Goal: Task Accomplishment & Management: Complete application form

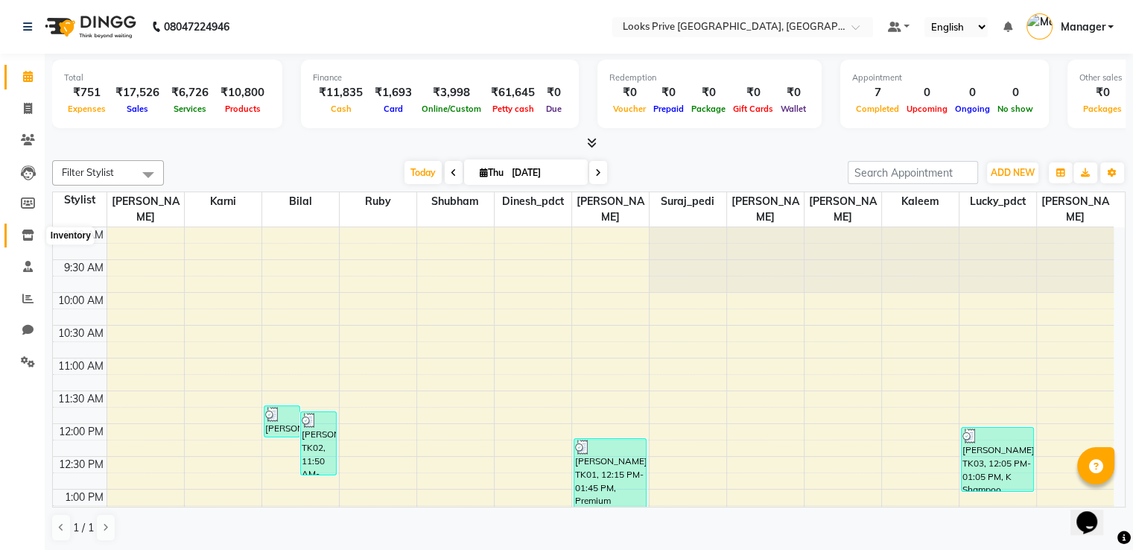
click at [36, 233] on span at bounding box center [28, 235] width 26 height 17
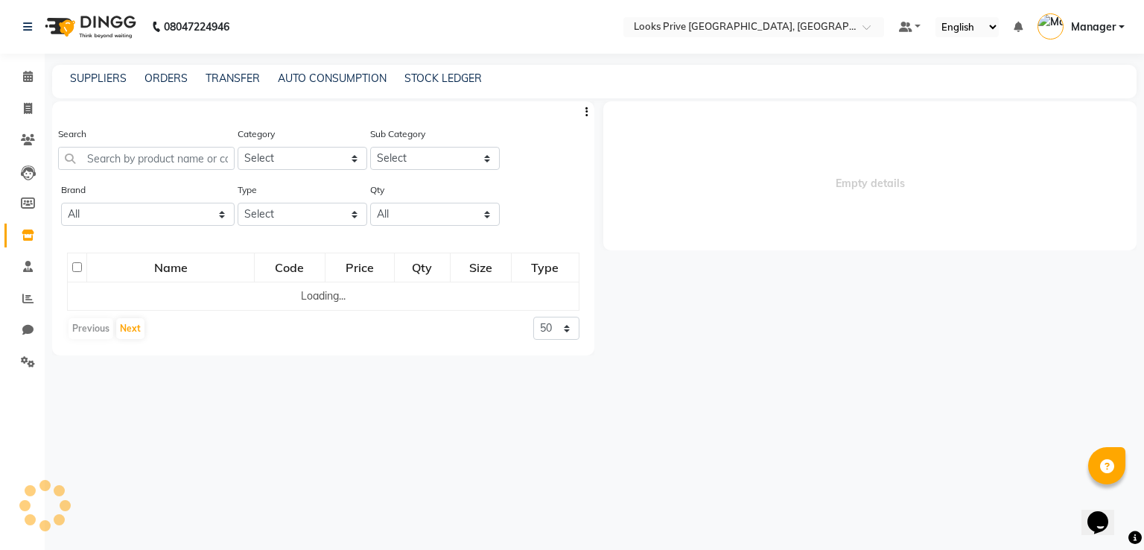
select select
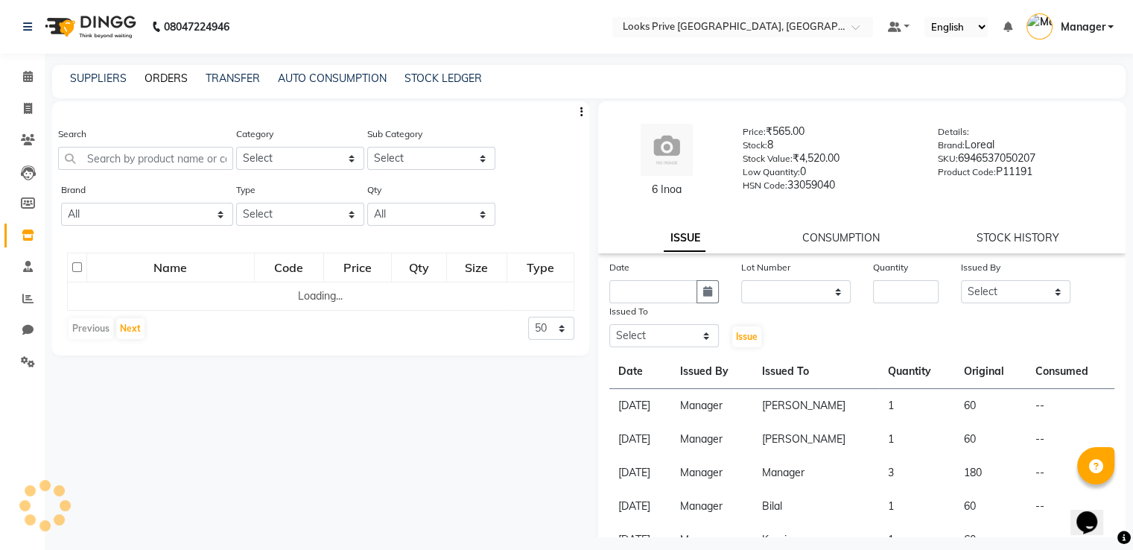
click at [163, 74] on link "ORDERS" at bounding box center [165, 77] width 43 height 13
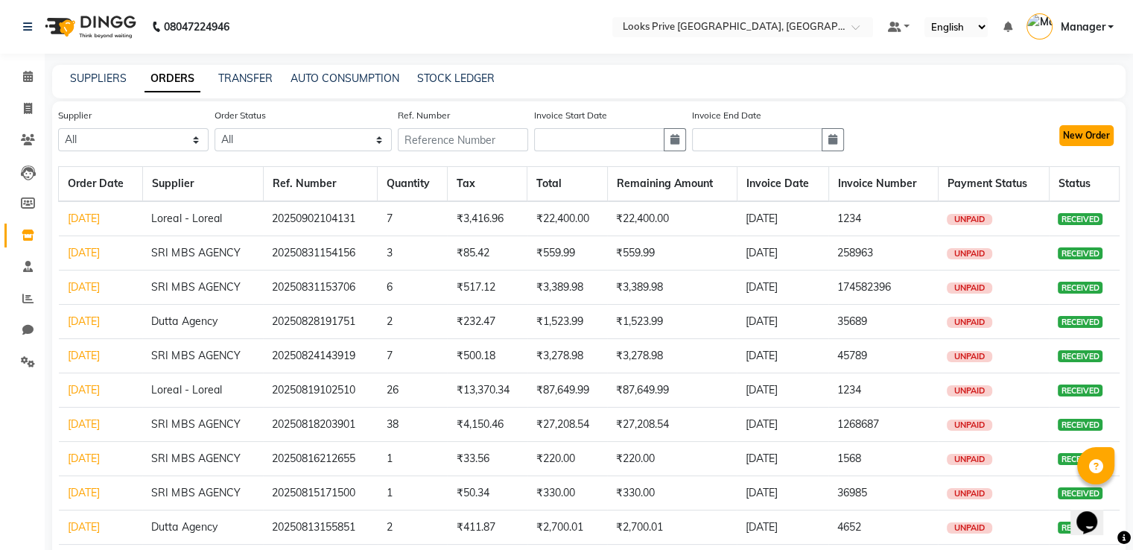
click at [1104, 130] on button "New Order" at bounding box center [1086, 135] width 54 height 21
select select "true"
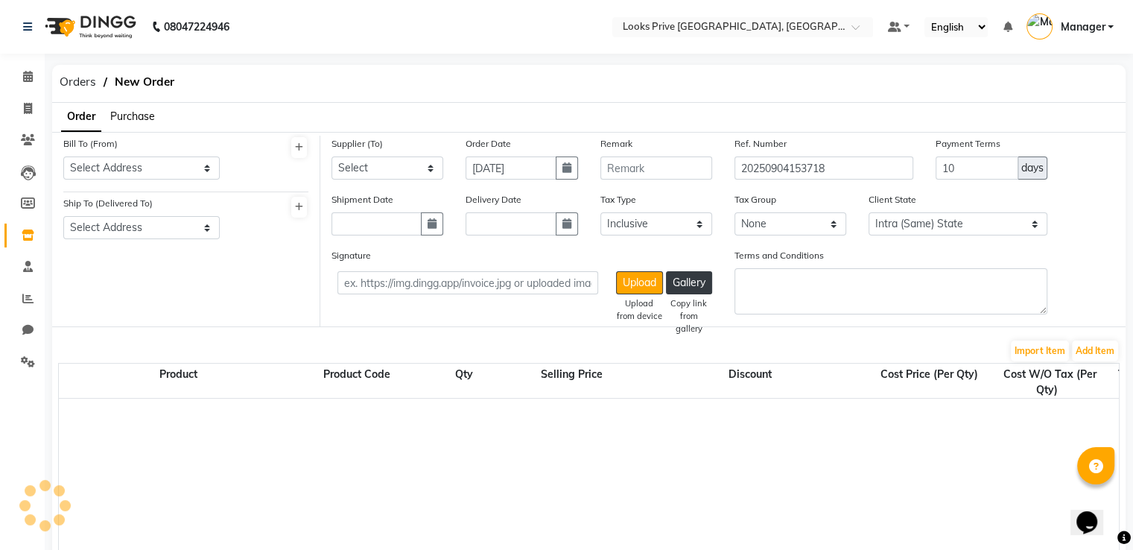
select select "2697"
click at [144, 117] on span "Purchase" at bounding box center [132, 115] width 45 height 13
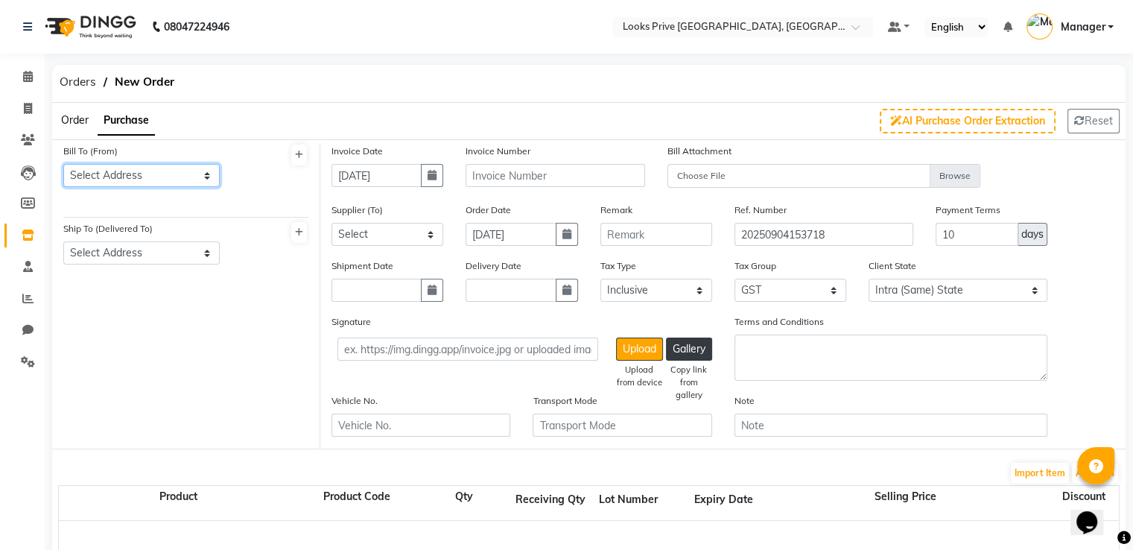
drag, startPoint x: 152, startPoint y: 173, endPoint x: 156, endPoint y: 185, distance: 12.7
click at [153, 176] on select "Select Address Centrio Mall" at bounding box center [141, 175] width 156 height 23
select select "923"
click at [63, 164] on select "Select Address Centrio Mall" at bounding box center [141, 175] width 156 height 23
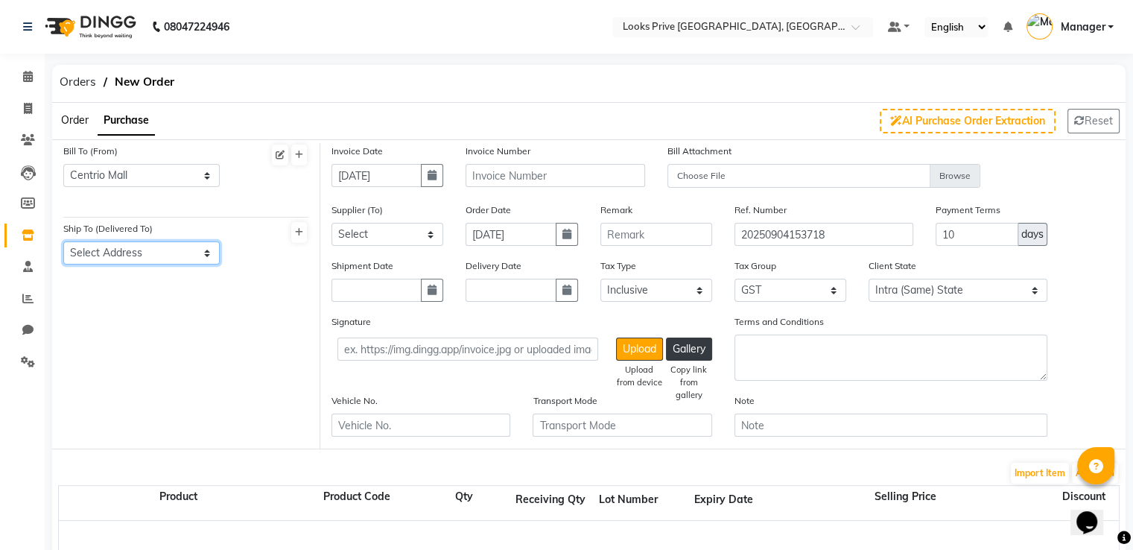
drag, startPoint x: 155, startPoint y: 251, endPoint x: 159, endPoint y: 263, distance: 12.7
click at [158, 257] on select "Select Address Centrio Mall" at bounding box center [141, 252] width 156 height 23
select select "924"
click at [63, 242] on select "Select Address Centrio Mall" at bounding box center [141, 252] width 156 height 23
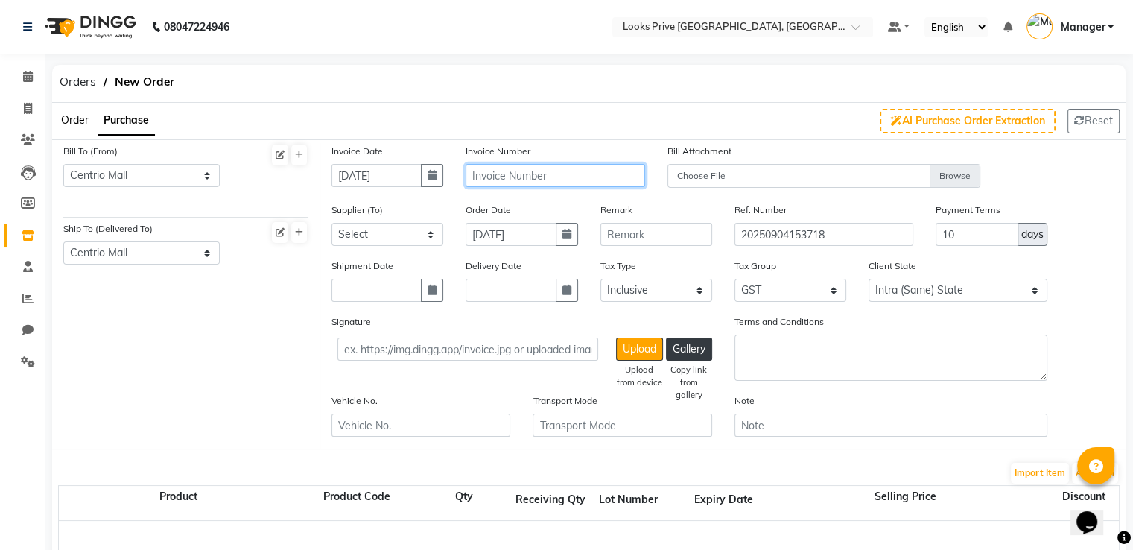
click at [578, 176] on input "text" at bounding box center [554, 175] width 179 height 23
type input "546846"
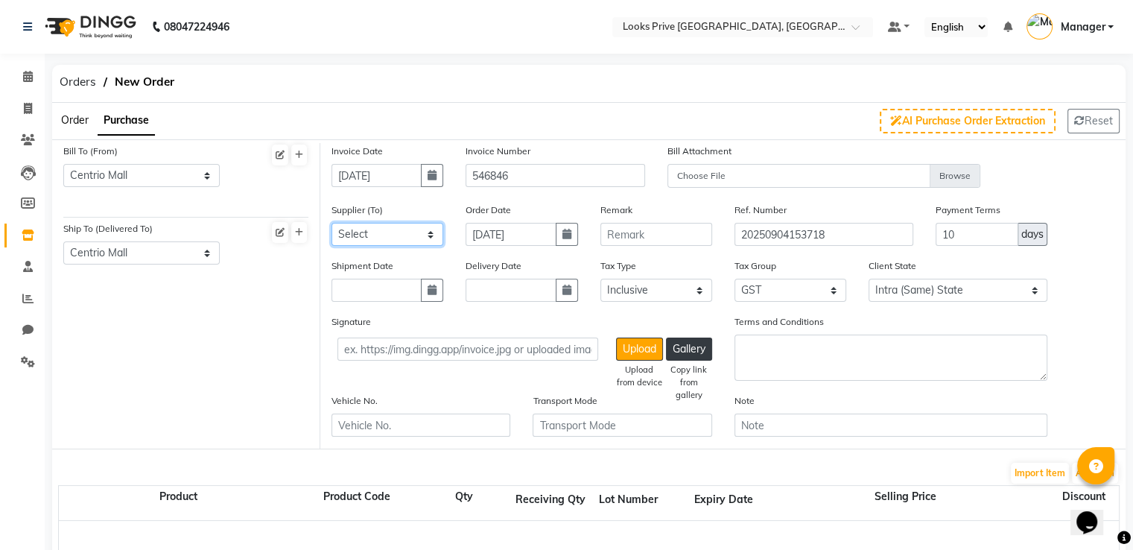
drag, startPoint x: 404, startPoint y: 232, endPoint x: 405, endPoint y: 240, distance: 7.6
click at [404, 232] on select "Select SRI MBS AGENCY Dutta Agency Loreal - Loreal" at bounding box center [387, 234] width 112 height 23
select select "2465"
click at [331, 223] on select "Select SRI MBS AGENCY Dutta Agency Loreal - Loreal" at bounding box center [387, 234] width 112 height 23
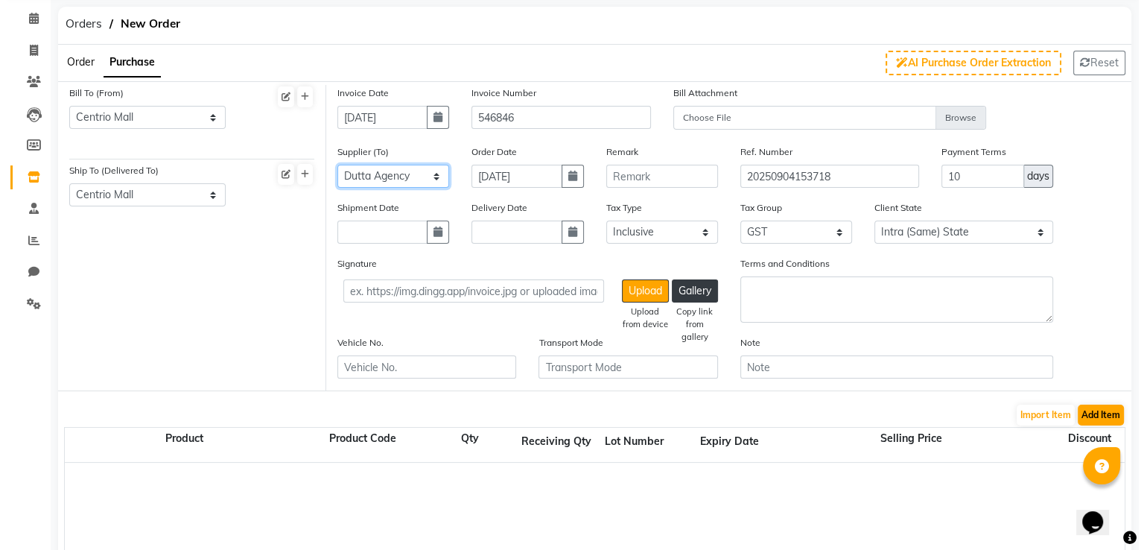
scroll to position [74, 0]
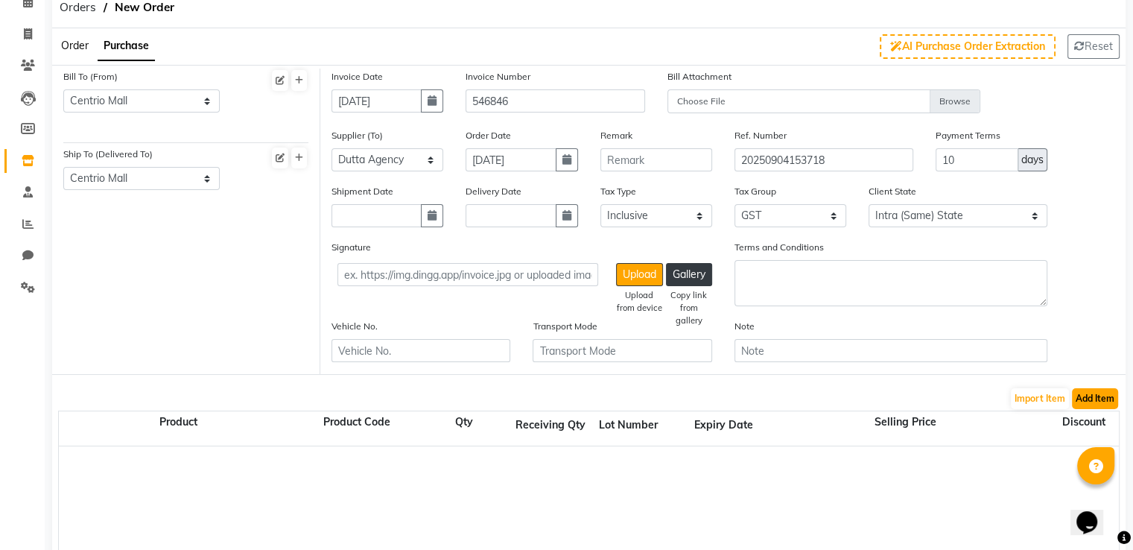
click at [1079, 405] on button "Add Item" at bounding box center [1094, 398] width 46 height 21
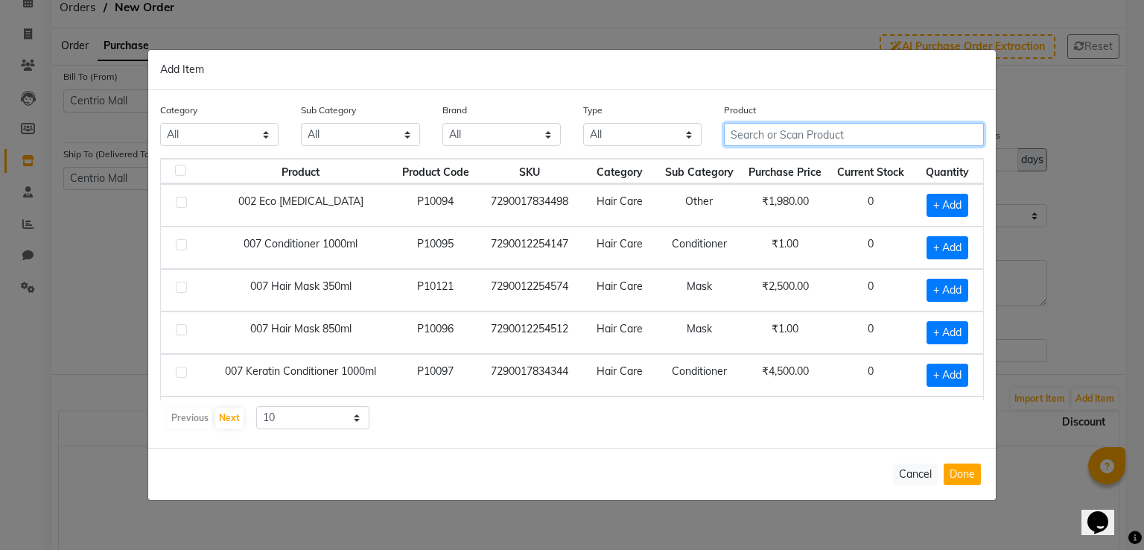
click at [851, 138] on input "text" at bounding box center [854, 134] width 260 height 23
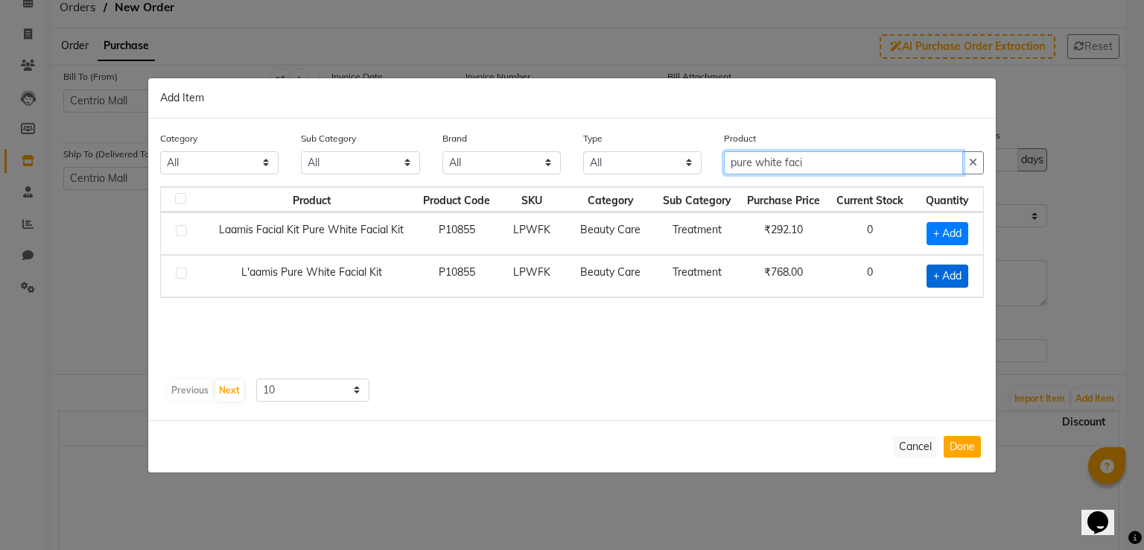
type input "pure white faci"
click at [940, 276] on span "+ Add" at bounding box center [947, 275] width 42 height 23
checkbox input "true"
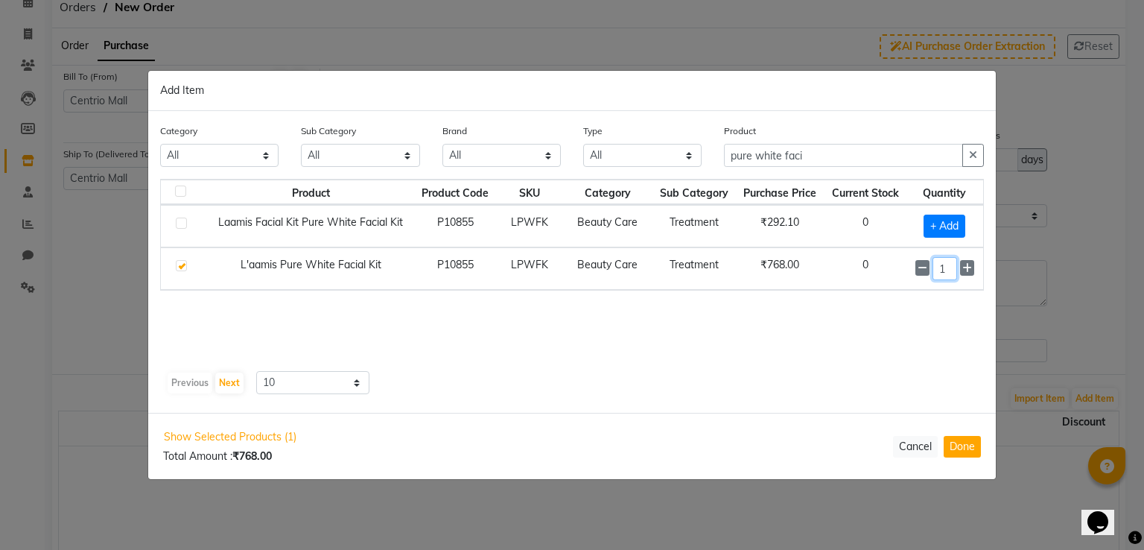
click at [940, 276] on input "1" at bounding box center [944, 268] width 25 height 23
type input "18"
drag, startPoint x: 820, startPoint y: 151, endPoint x: 112, endPoint y: 150, distance: 708.1
click at [112, 150] on ngb-modal-window "Add Item Category All Skin Personal Care Hair Threading Loreal Bio Top Cons. Bi…" at bounding box center [572, 275] width 1144 height 550
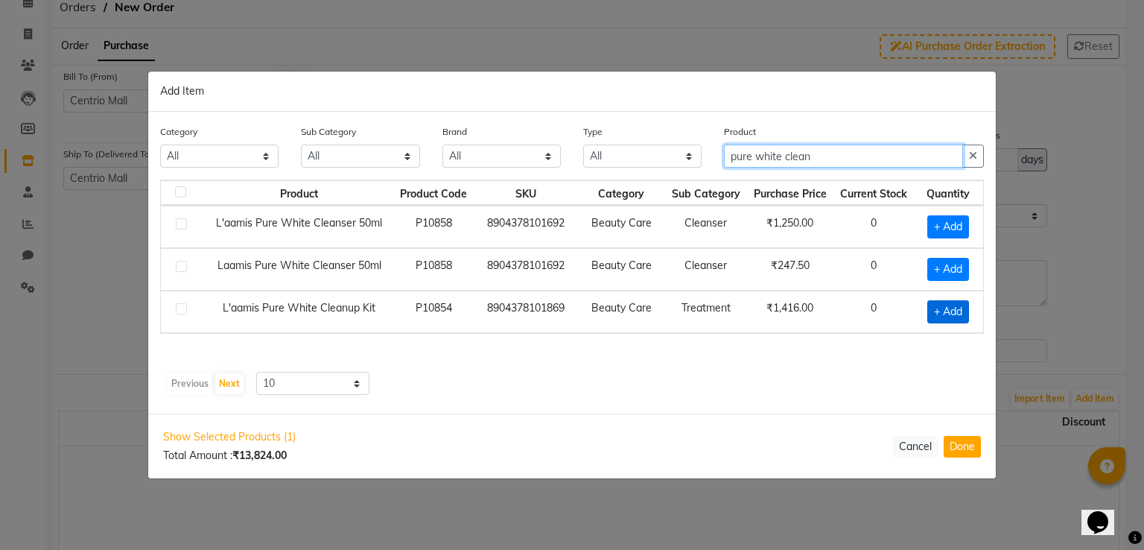
type input "pure white clean"
click at [960, 307] on span "+ Add" at bounding box center [948, 311] width 42 height 23
checkbox input "true"
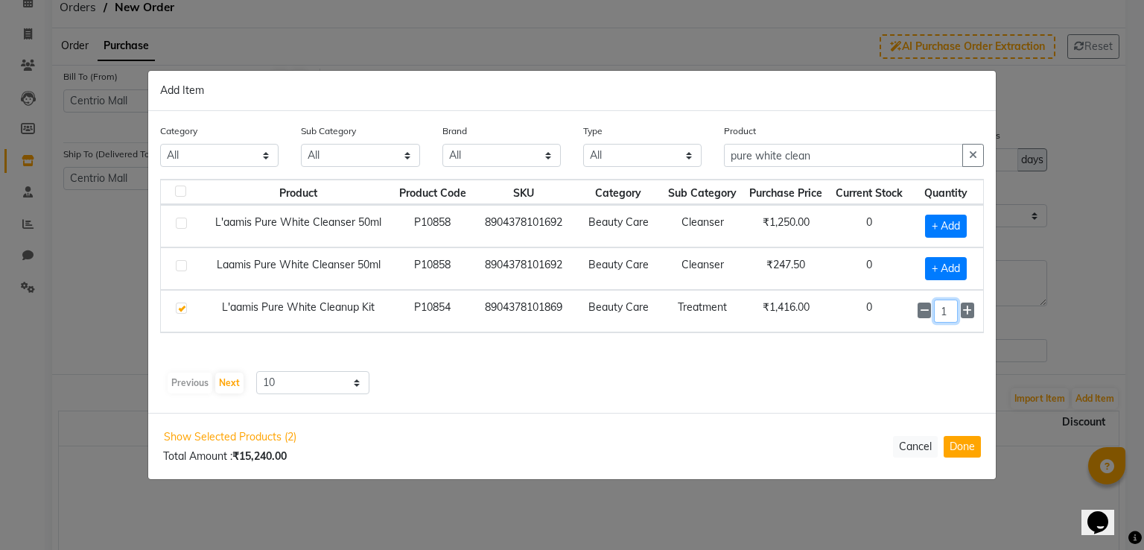
click at [947, 309] on input "1" at bounding box center [946, 310] width 24 height 23
drag, startPoint x: 947, startPoint y: 309, endPoint x: 937, endPoint y: 309, distance: 9.7
click at [937, 309] on input "1" at bounding box center [946, 310] width 24 height 23
type input "8"
drag, startPoint x: 779, startPoint y: 156, endPoint x: 754, endPoint y: 156, distance: 25.3
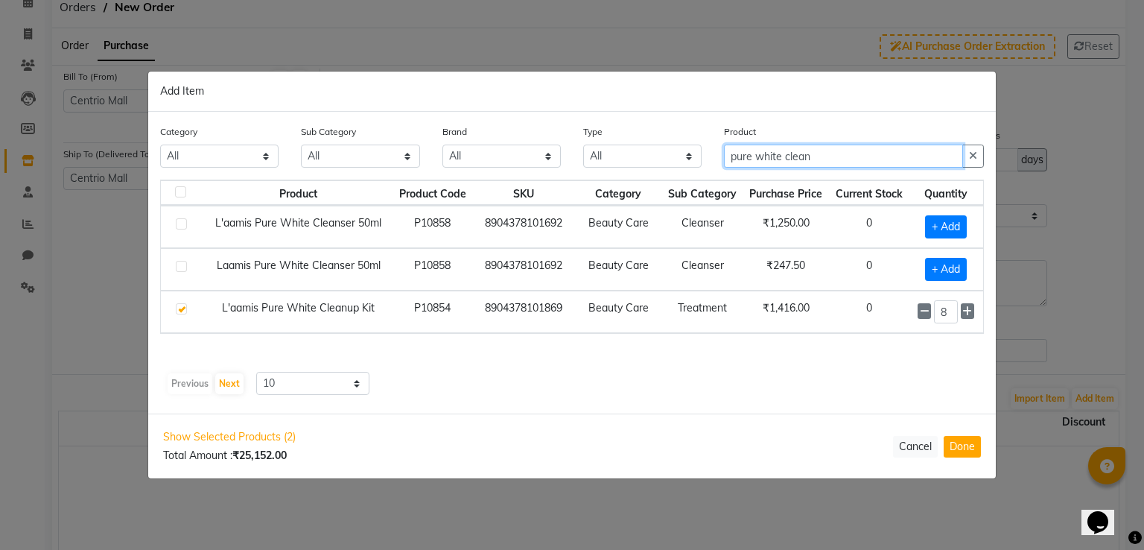
click at [754, 156] on input "pure white clean" at bounding box center [843, 155] width 239 height 23
type input "pure youth clean"
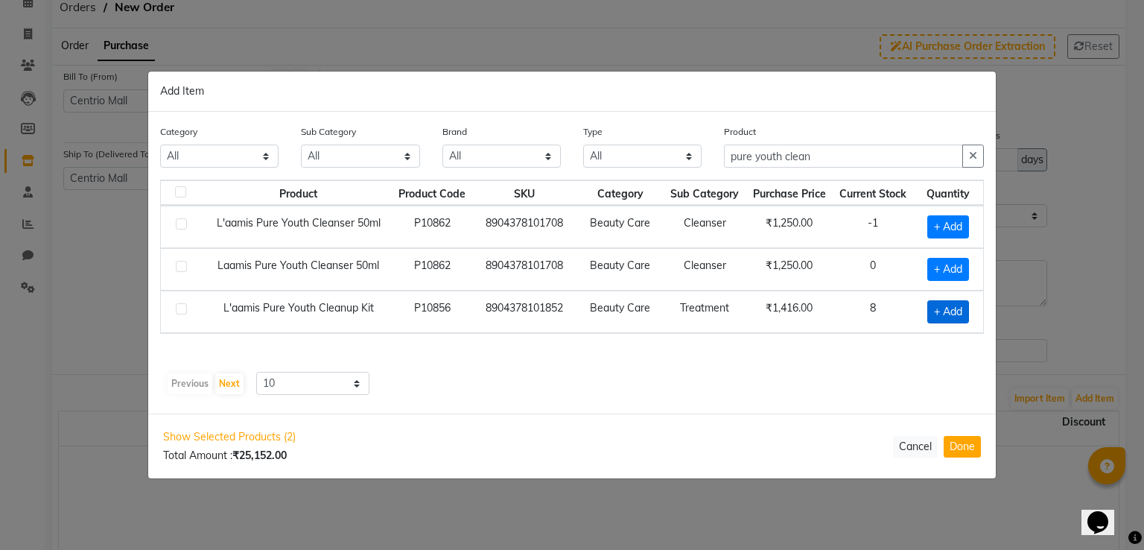
click at [942, 316] on span "+ Add" at bounding box center [948, 311] width 42 height 23
checkbox input "true"
drag, startPoint x: 950, startPoint y: 311, endPoint x: 924, endPoint y: 310, distance: 26.1
click at [924, 310] on div "1" at bounding box center [945, 310] width 57 height 23
type input "8"
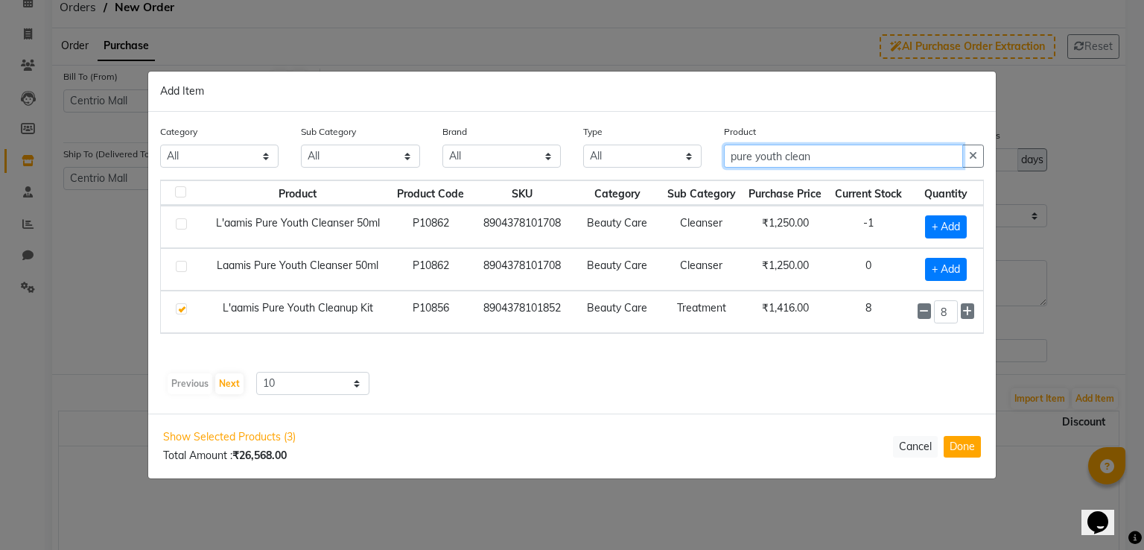
drag, startPoint x: 839, startPoint y: 157, endPoint x: 568, endPoint y: 146, distance: 271.3
click at [633, 144] on div "Category All Skin Personal Care Hair Threading Loreal Bio Top Cons. Bio Top Ret…" at bounding box center [572, 152] width 846 height 56
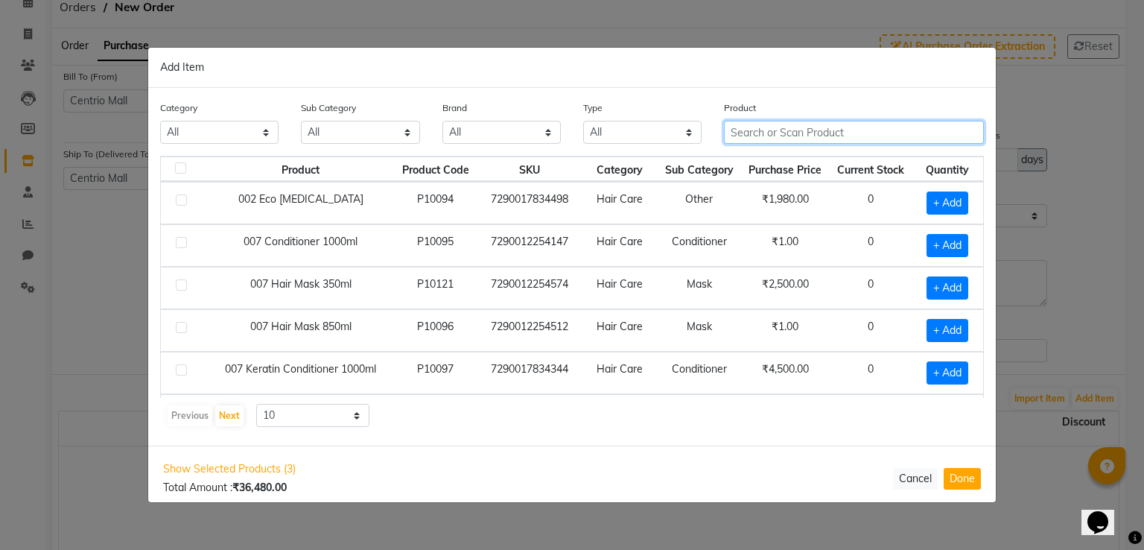
type input "c"
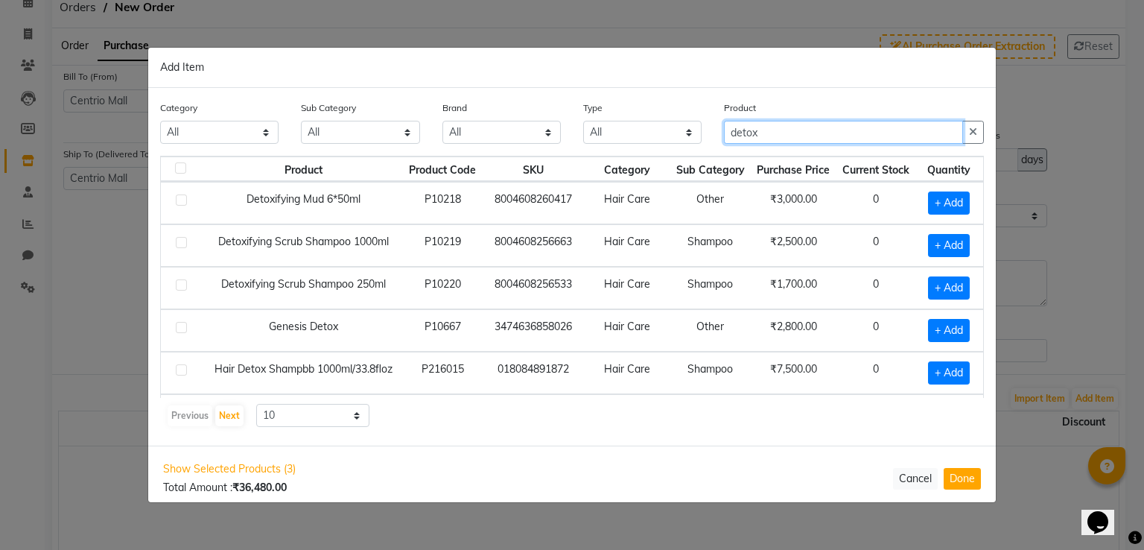
drag, startPoint x: 768, startPoint y: 133, endPoint x: 474, endPoint y: 108, distance: 295.9
click at [474, 108] on div "Category All Skin Personal Care Hair Threading Loreal Bio Top Cons. Bio Top Ret…" at bounding box center [572, 128] width 846 height 56
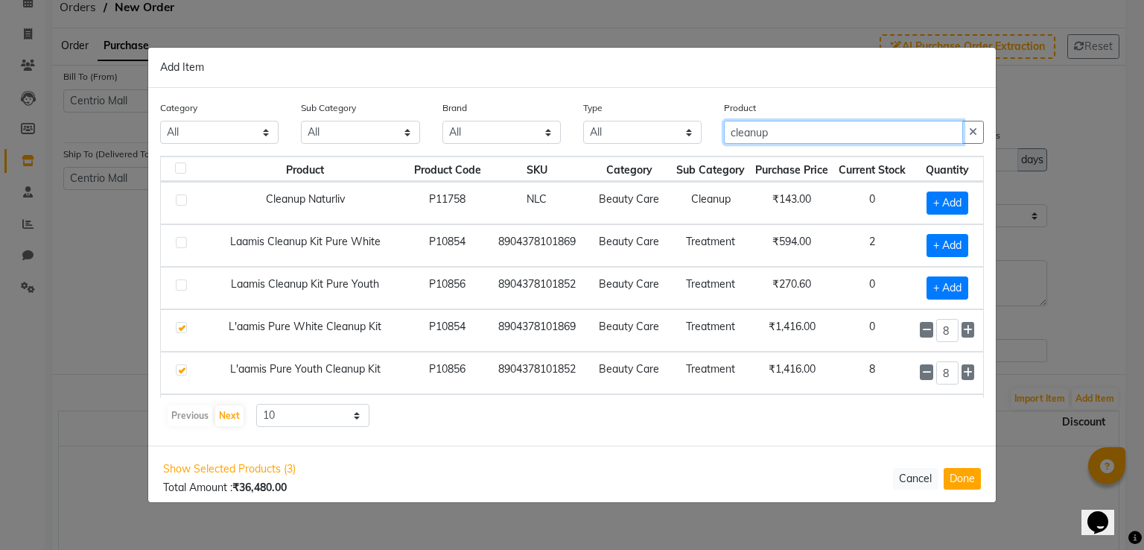
scroll to position [203, 0]
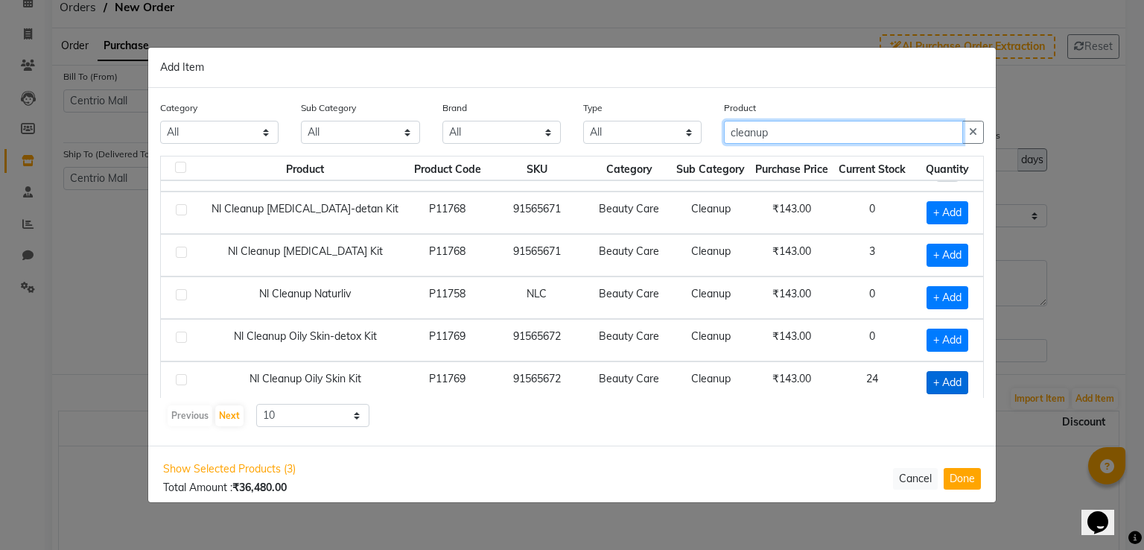
type input "cleanup"
click at [938, 374] on span "+ Add" at bounding box center [947, 382] width 42 height 23
checkbox input "true"
drag, startPoint x: 939, startPoint y: 375, endPoint x: 853, endPoint y: 386, distance: 86.5
click at [853, 386] on tr "Nl Cleanup Oily Skin Kit P11769 91565672 Beauty Care Cleanup ₹143.00 24 1" at bounding box center [572, 382] width 822 height 42
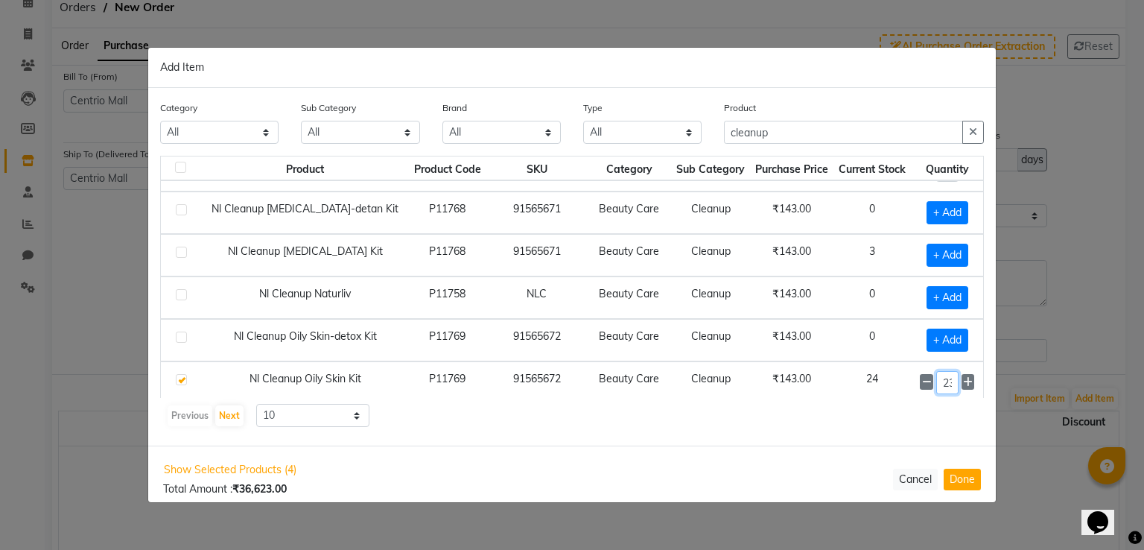
scroll to position [0, 2]
type input "23"
drag, startPoint x: 786, startPoint y: 126, endPoint x: 481, endPoint y: 117, distance: 305.4
click at [482, 117] on div "Category All Skin Personal Care Hair Threading Loreal Bio Top Cons. Bio Top Ret…" at bounding box center [572, 128] width 846 height 56
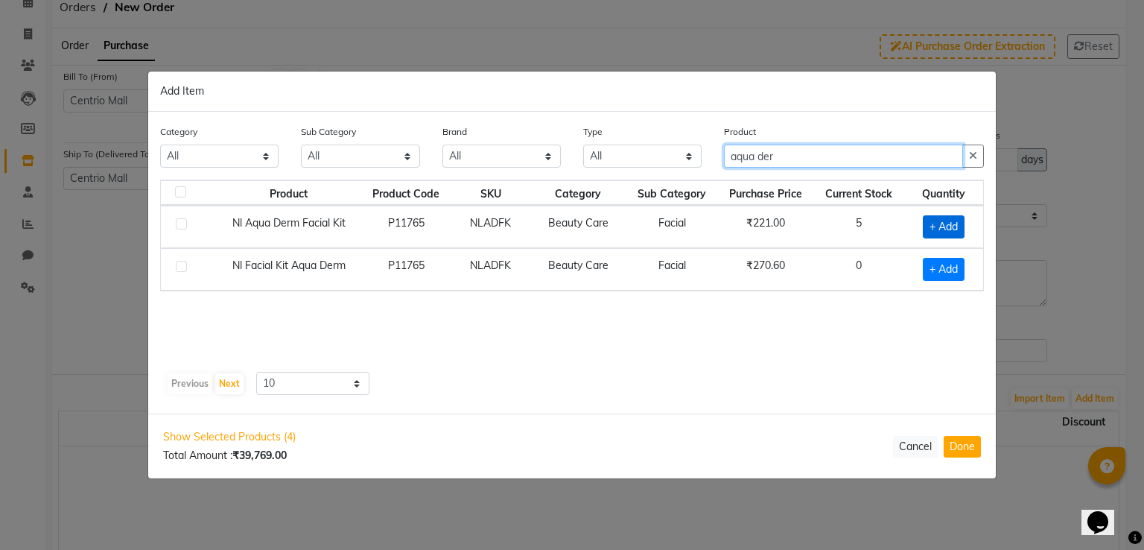
type input "aqua der"
click at [949, 225] on span "+ Add" at bounding box center [944, 226] width 42 height 23
checkbox input "true"
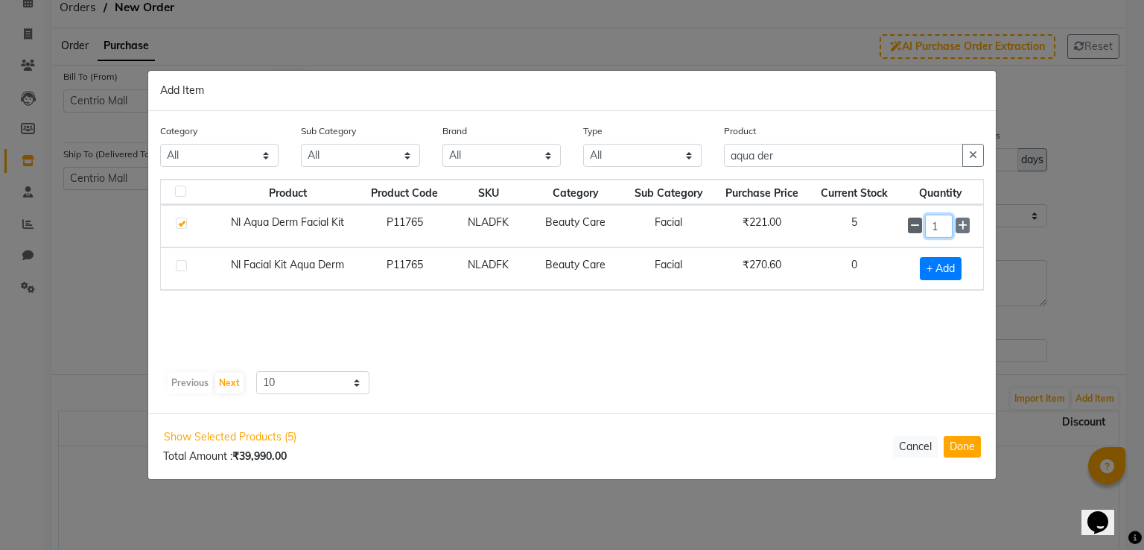
click at [910, 224] on div "1" at bounding box center [941, 225] width 66 height 23
type input "10"
drag, startPoint x: 685, startPoint y: 158, endPoint x: 548, endPoint y: 147, distance: 137.5
click at [564, 153] on div "Category All Skin Personal Care Hair Threading Loreal Bio Top Cons. Bio Top Ret…" at bounding box center [572, 152] width 846 height 56
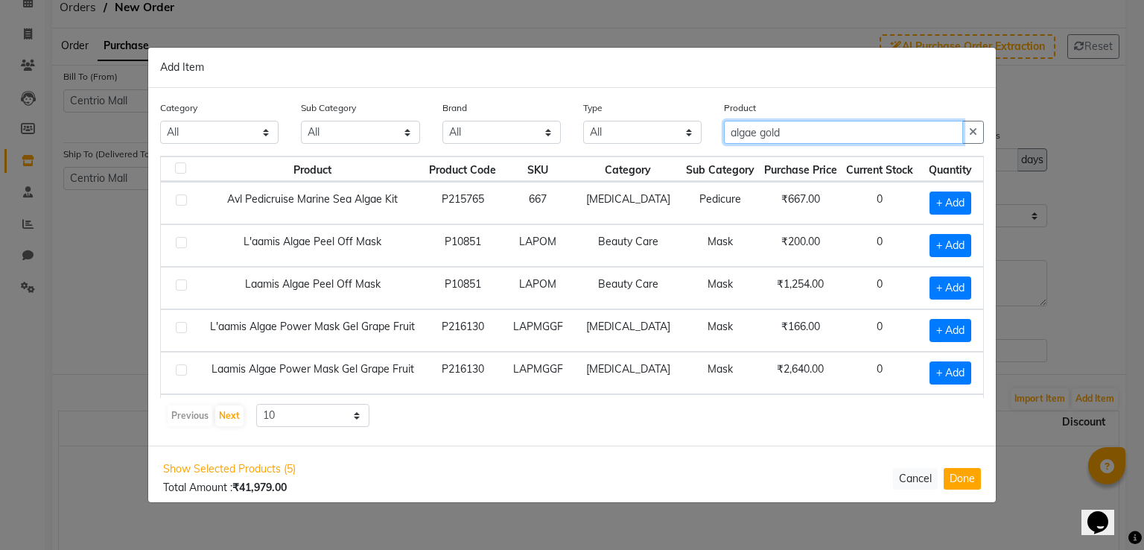
drag, startPoint x: 795, startPoint y: 129, endPoint x: 488, endPoint y: 132, distance: 306.1
click at [491, 132] on div "Category All Skin Personal Care Hair Threading Loreal Bio Top Cons. Bio Top Ret…" at bounding box center [572, 128] width 846 height 56
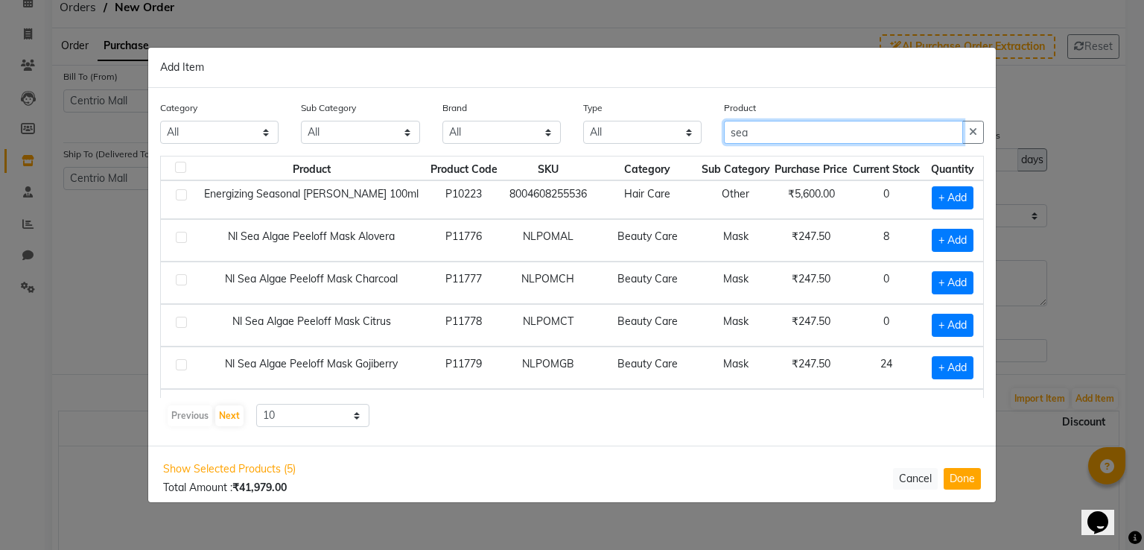
scroll to position [203, 0]
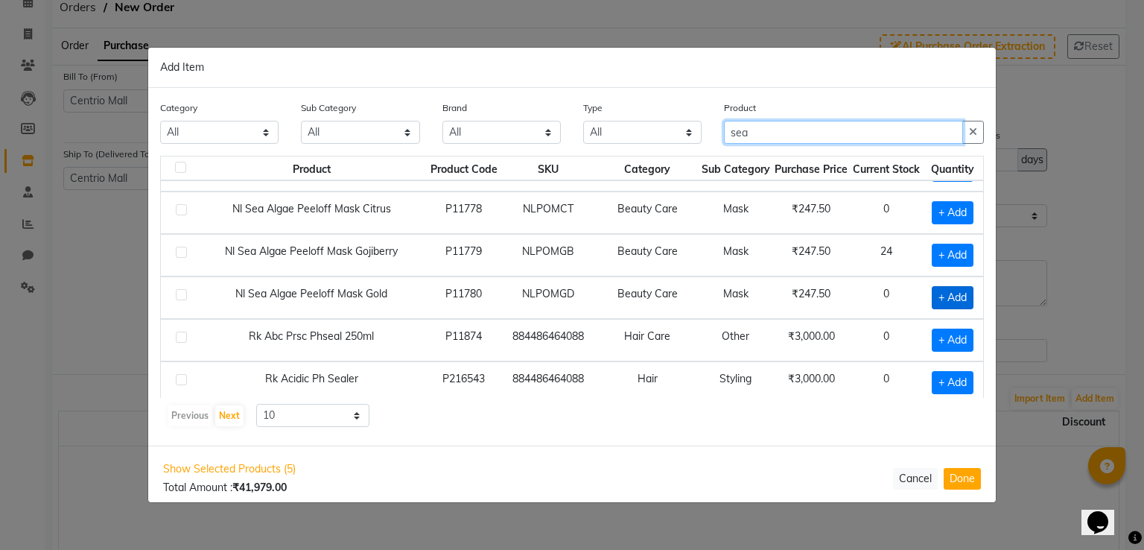
type input "sea"
click at [947, 293] on span "+ Add" at bounding box center [953, 297] width 42 height 23
checkbox input "true"
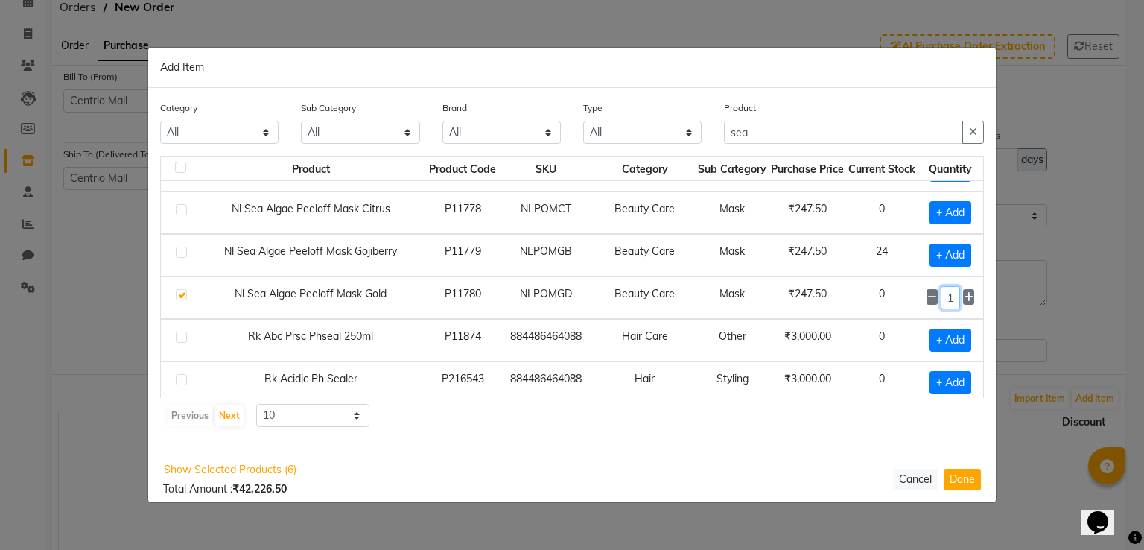
drag, startPoint x: 937, startPoint y: 289, endPoint x: 926, endPoint y: 289, distance: 11.2
click at [940, 289] on input "1" at bounding box center [950, 297] width 20 height 23
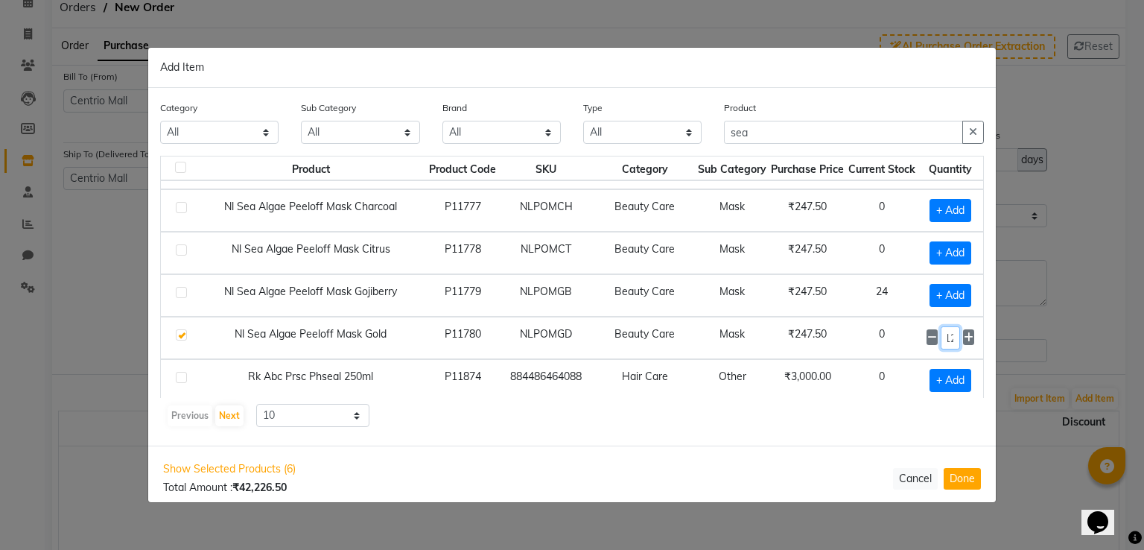
scroll to position [128, 0]
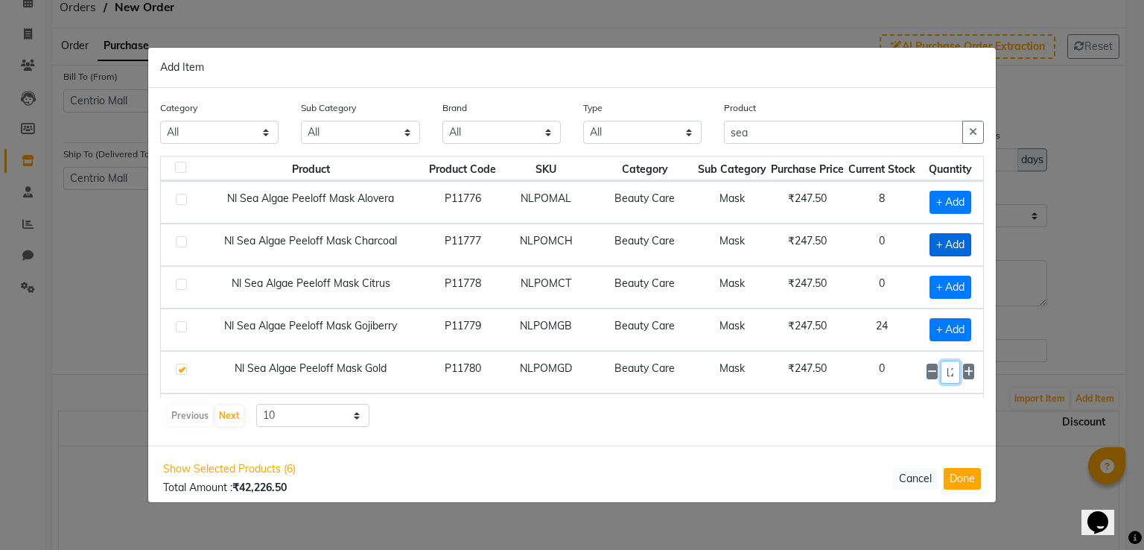
type input "12"
click at [934, 241] on span "+ Add" at bounding box center [950, 244] width 42 height 23
checkbox input "true"
drag, startPoint x: 941, startPoint y: 242, endPoint x: 881, endPoint y: 242, distance: 60.3
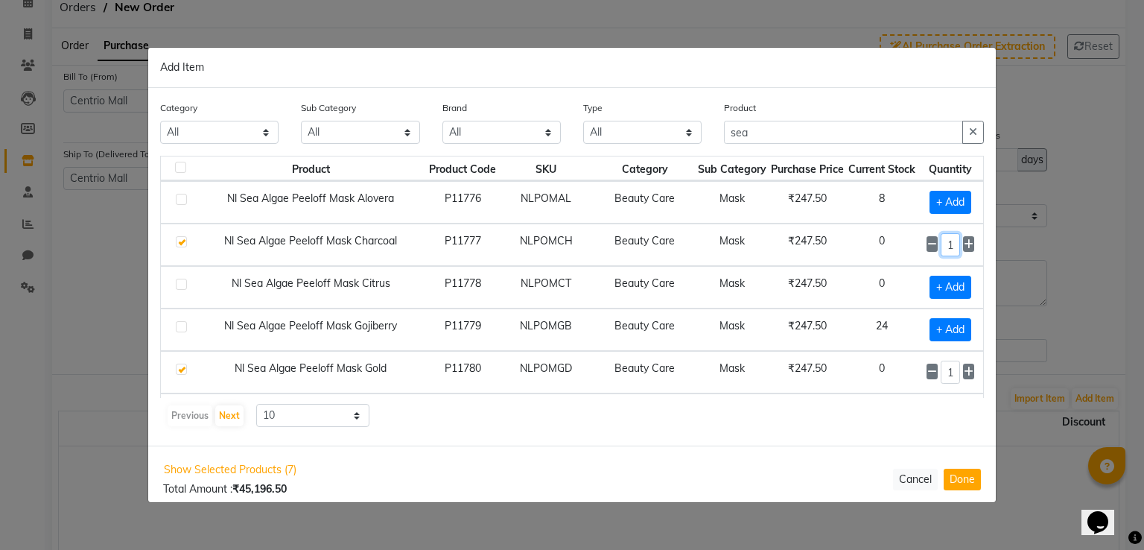
click at [881, 242] on tr "Nl Sea Algae Peeloff Mask Charcoal P11777 NLPOMCH Beauty Care Mask ₹247.50 0 1" at bounding box center [572, 244] width 822 height 42
type input "12"
drag, startPoint x: 801, startPoint y: 133, endPoint x: 554, endPoint y: 148, distance: 247.7
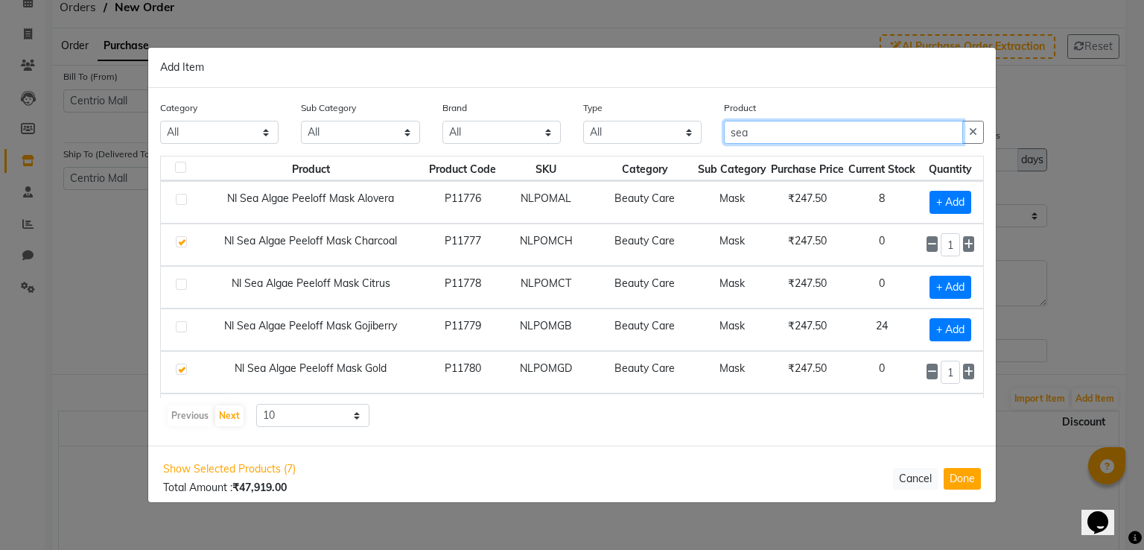
click at [567, 143] on div "Category All Skin Personal Care Hair Threading Loreal Bio Top Cons. Bio Top Ret…" at bounding box center [572, 128] width 846 height 56
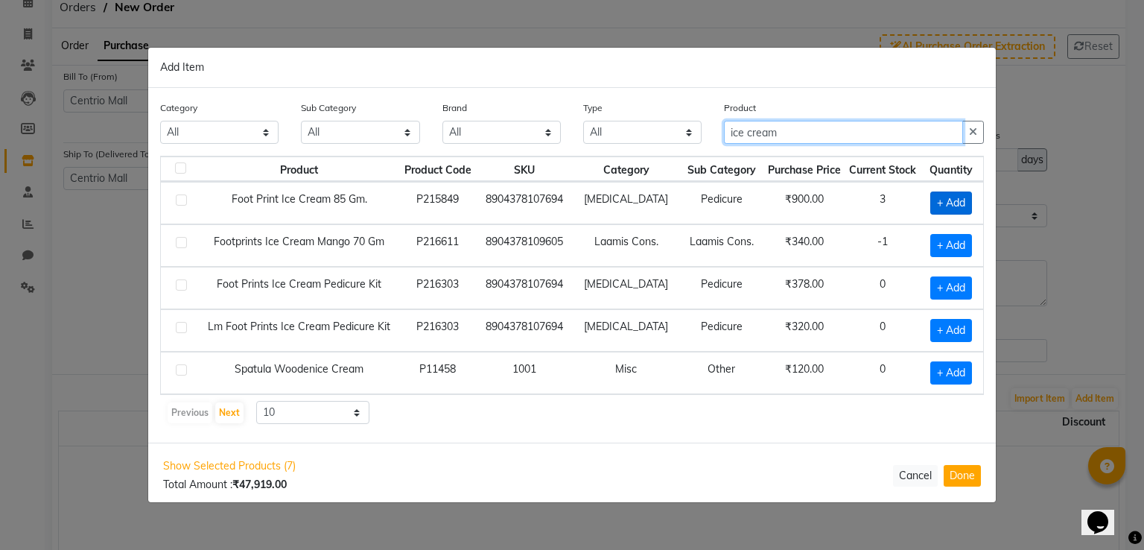
type input "ice cream"
click at [940, 209] on span "+ Add" at bounding box center [951, 202] width 42 height 23
checkbox input "true"
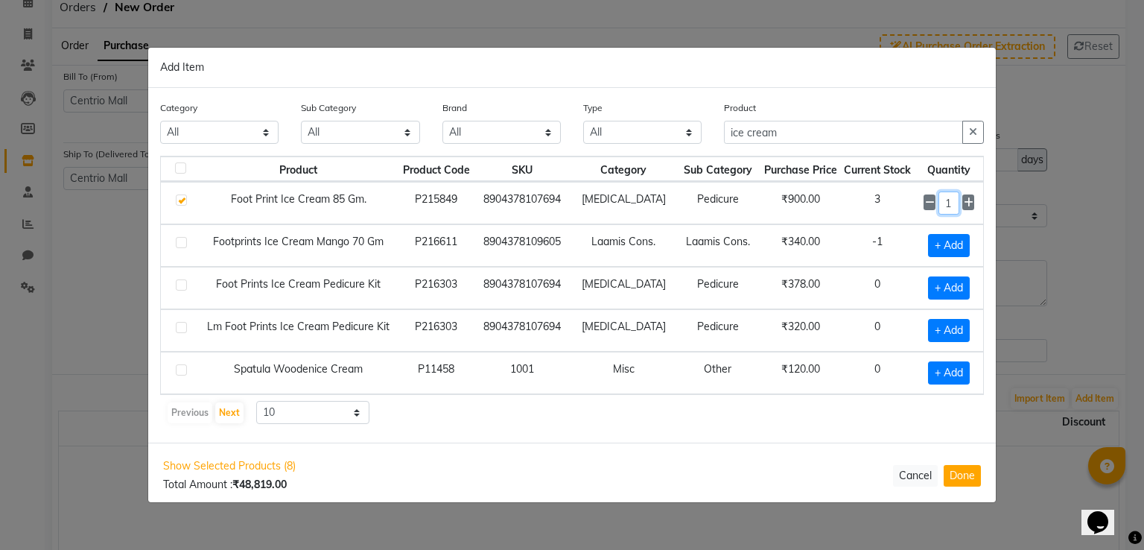
click at [950, 209] on input "1" at bounding box center [948, 202] width 21 height 23
type input "24"
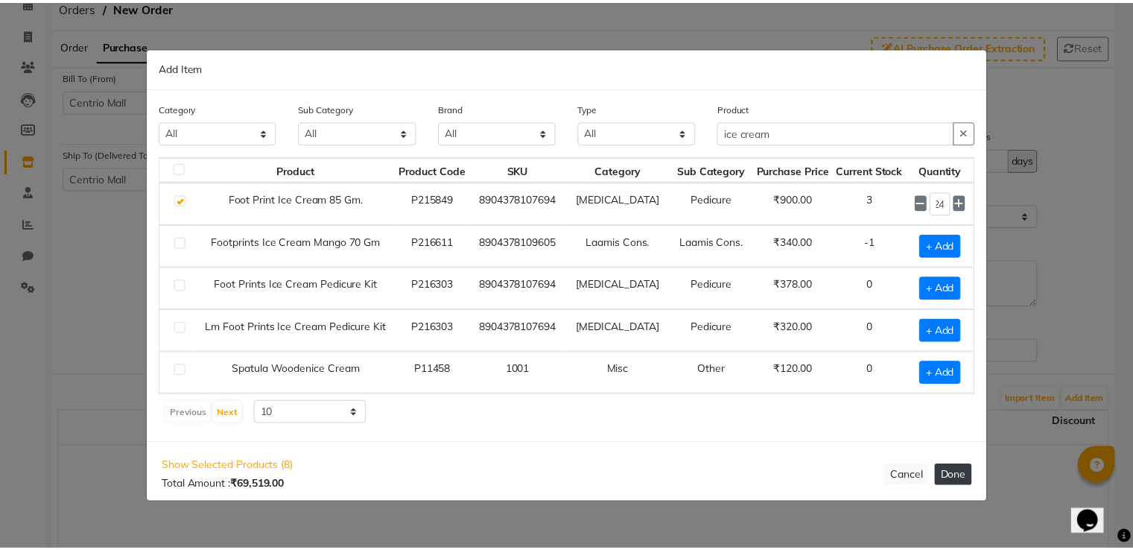
scroll to position [0, 0]
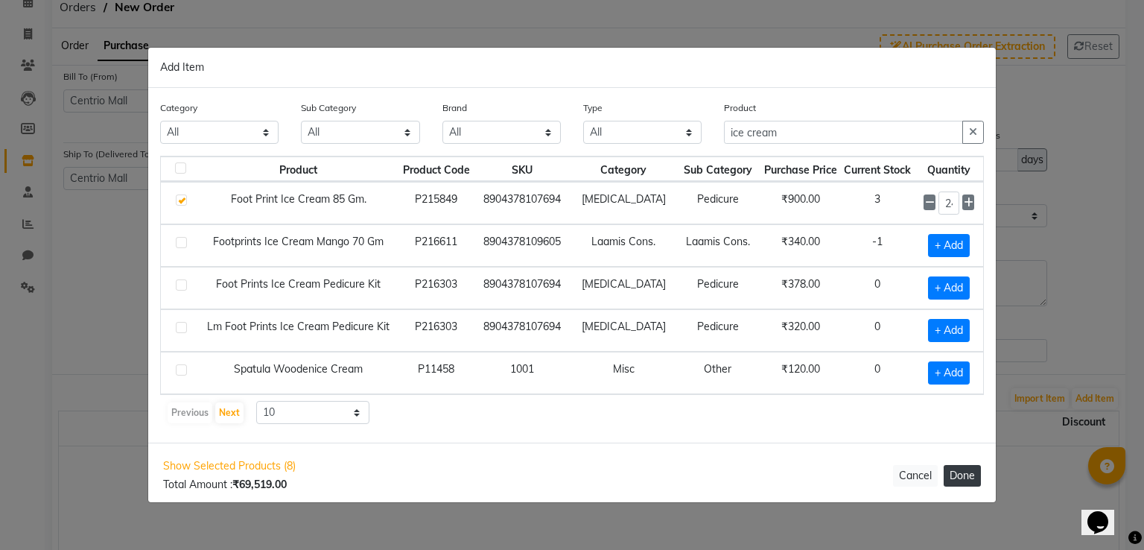
click at [963, 468] on button "Done" at bounding box center [961, 476] width 37 height 22
select select "3894"
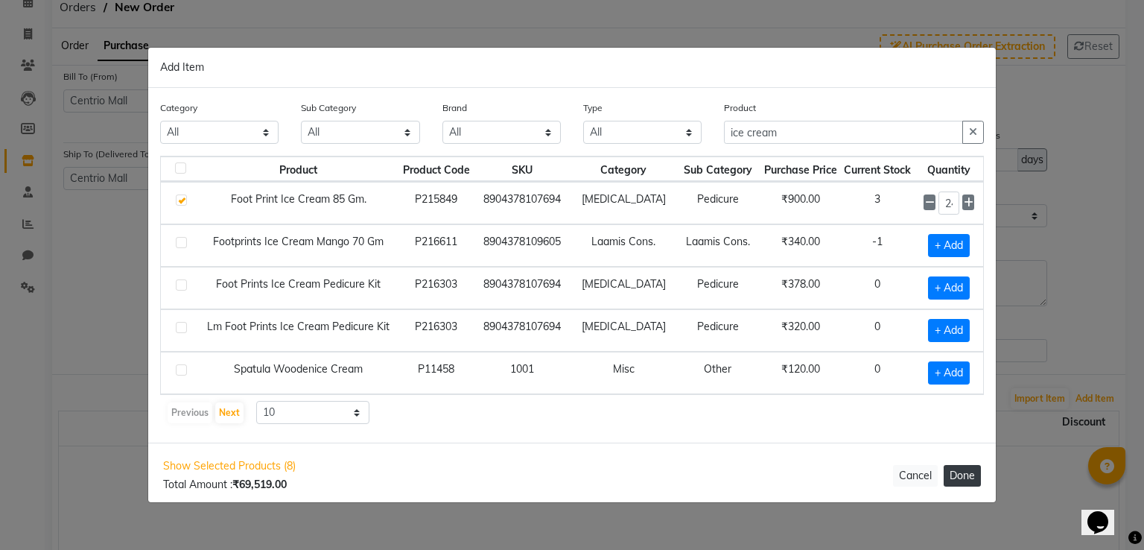
select select "3894"
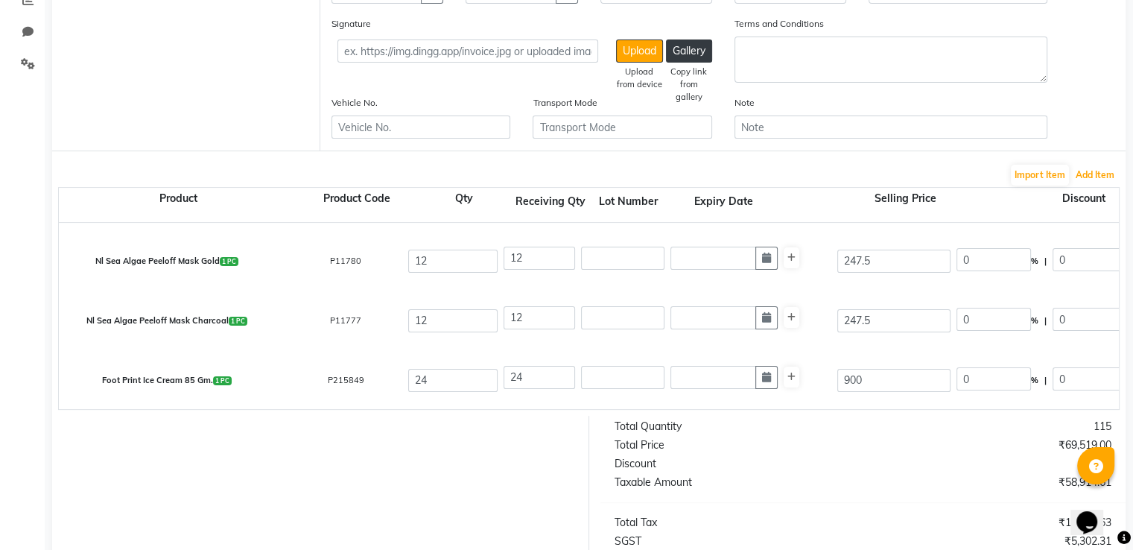
scroll to position [521, 0]
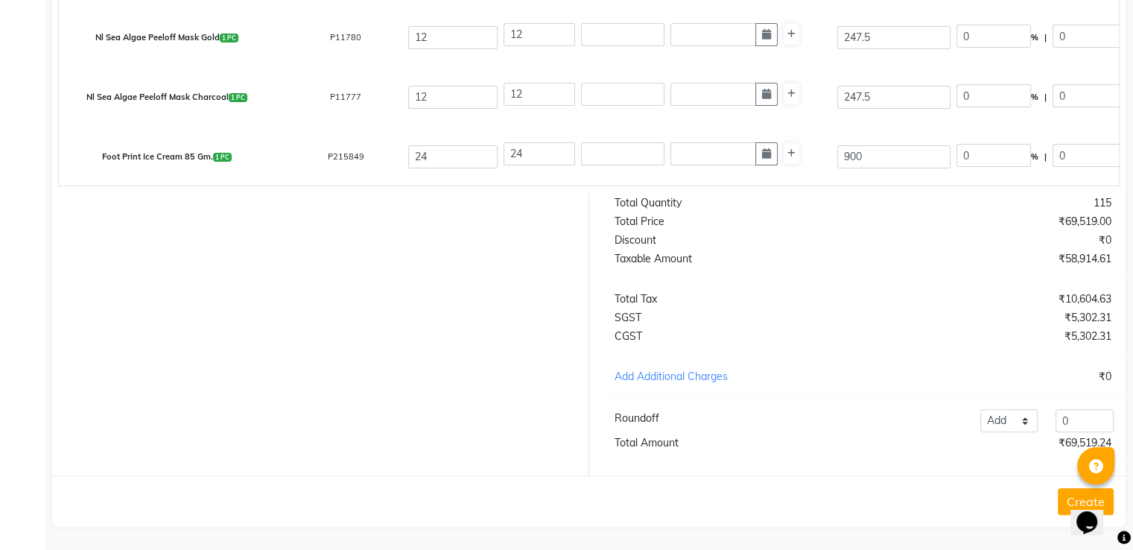
click at [1063, 515] on button "Create" at bounding box center [1085, 501] width 56 height 27
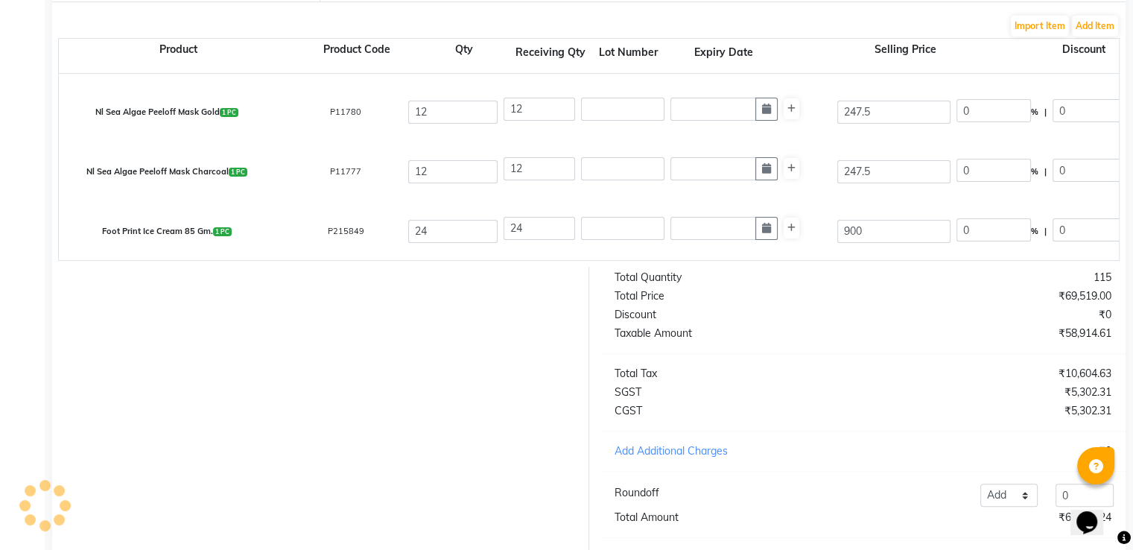
scroll to position [149, 0]
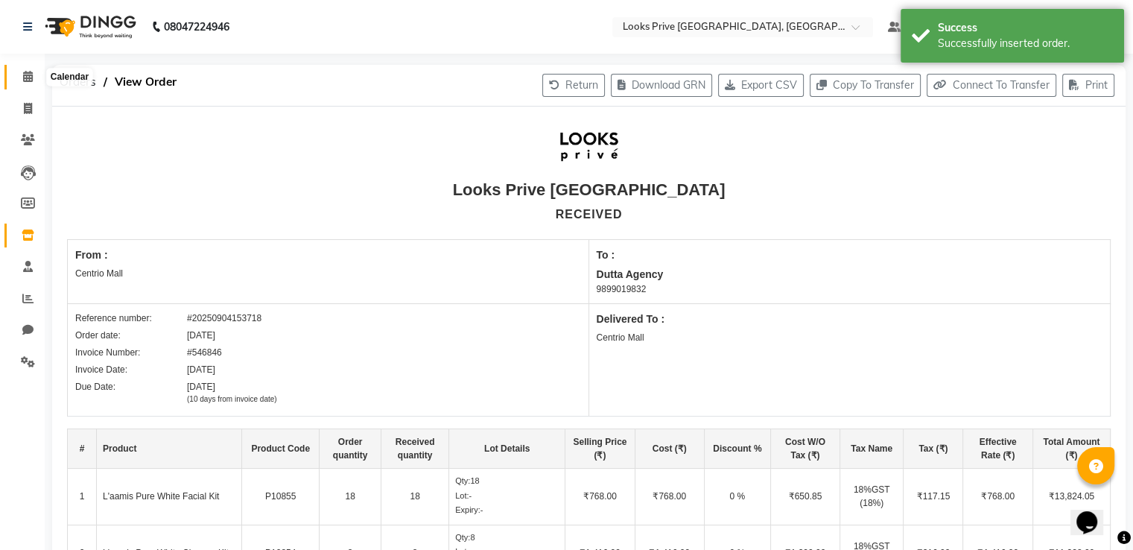
click at [25, 73] on icon at bounding box center [28, 76] width 10 height 11
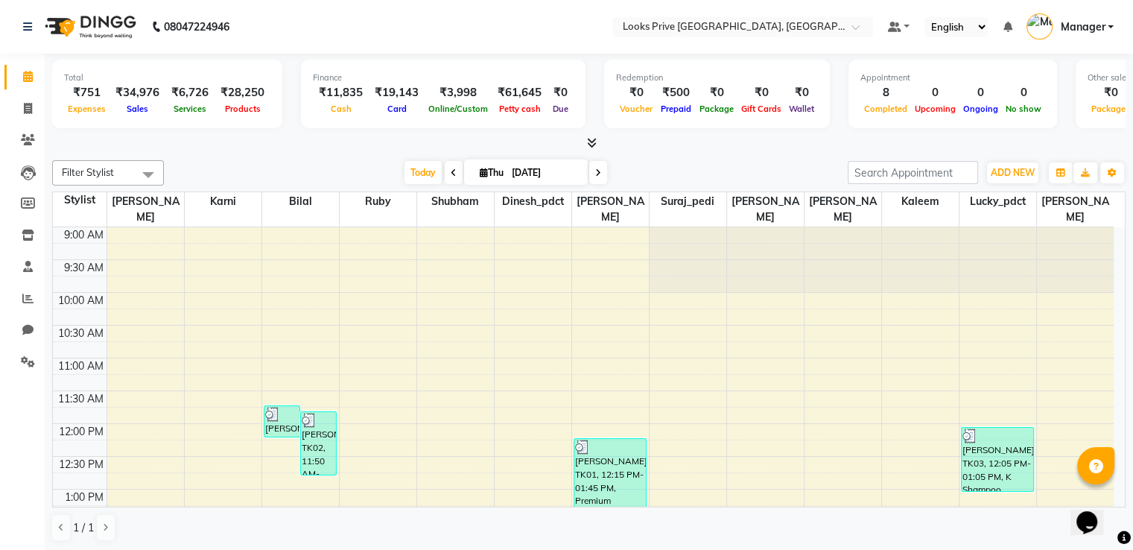
click at [587, 141] on icon at bounding box center [592, 142] width 10 height 11
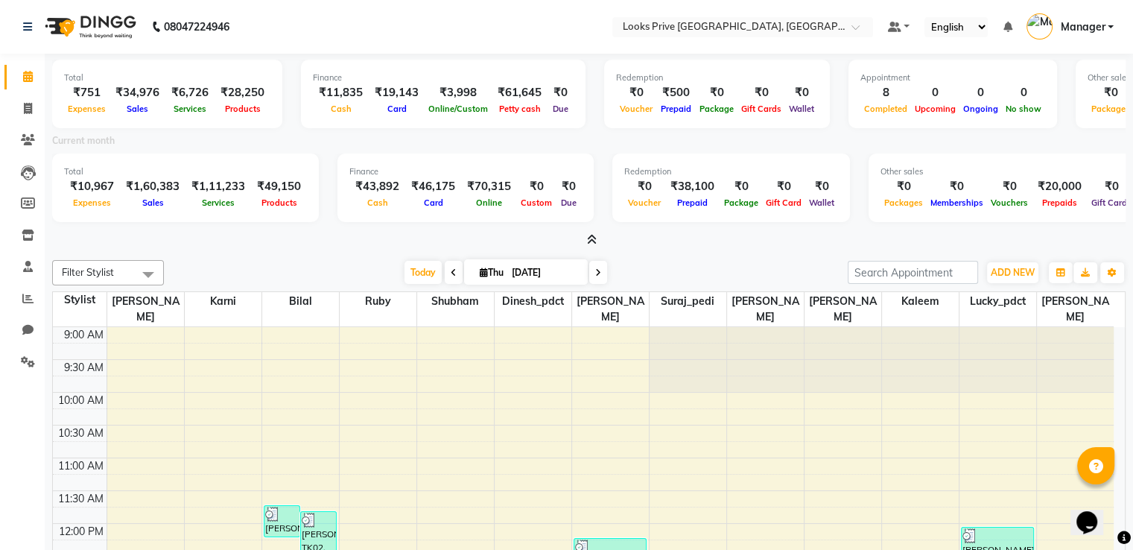
click at [583, 238] on span at bounding box center [589, 240] width 16 height 16
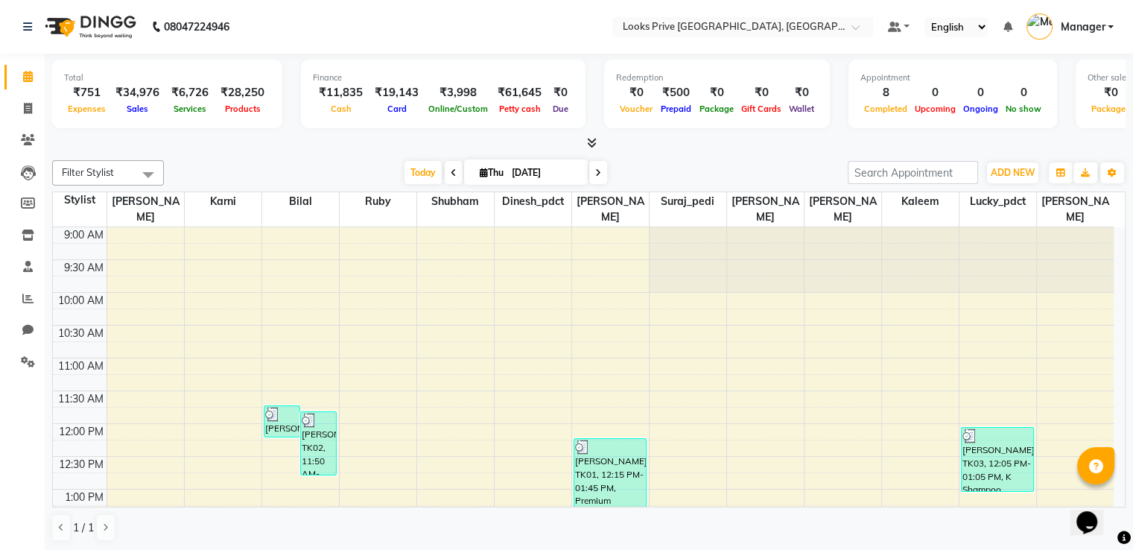
click at [590, 141] on icon at bounding box center [592, 142] width 10 height 11
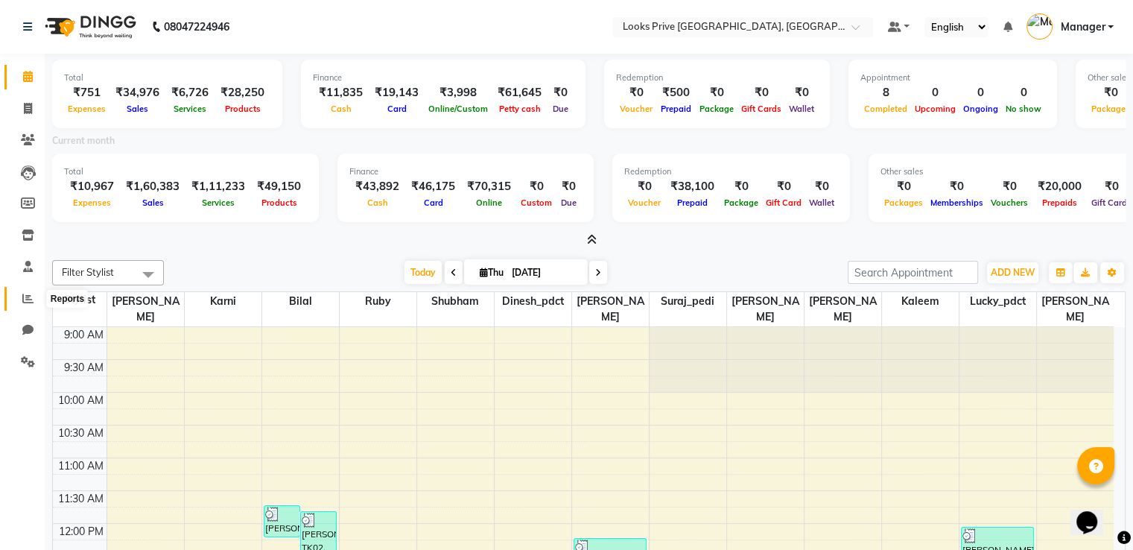
click at [31, 302] on icon at bounding box center [27, 298] width 11 height 11
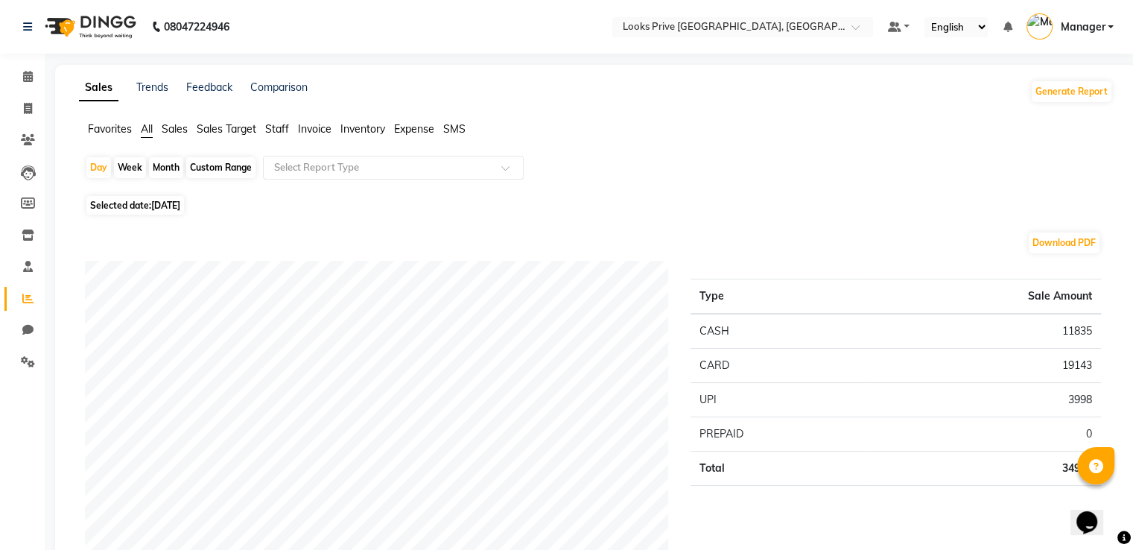
click at [155, 166] on div "Month" at bounding box center [166, 167] width 34 height 21
select select "9"
select select "2025"
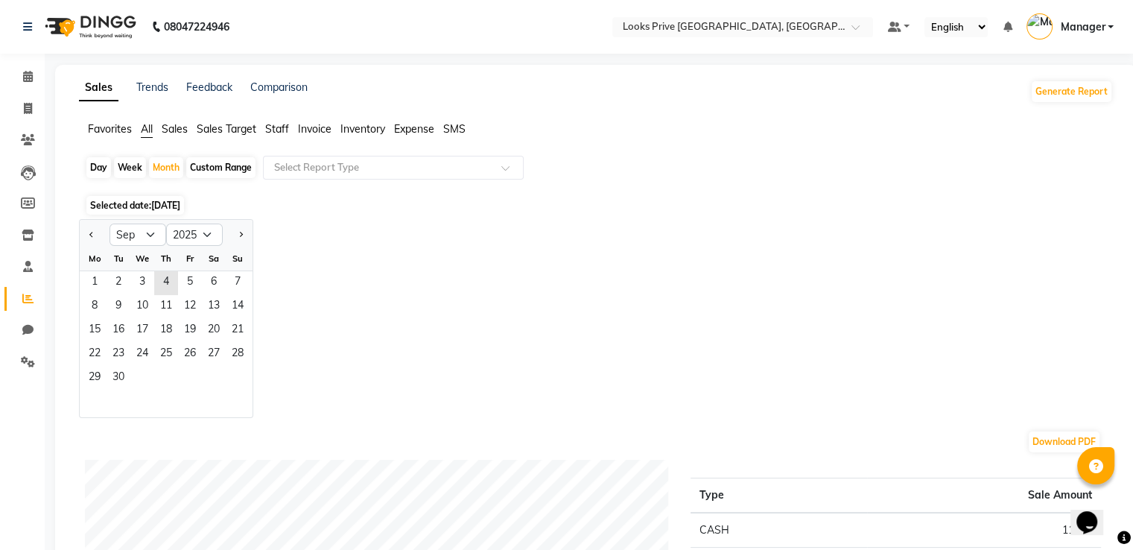
click at [205, 168] on div "Custom Range" at bounding box center [220, 167] width 69 height 21
select select "9"
select select "2025"
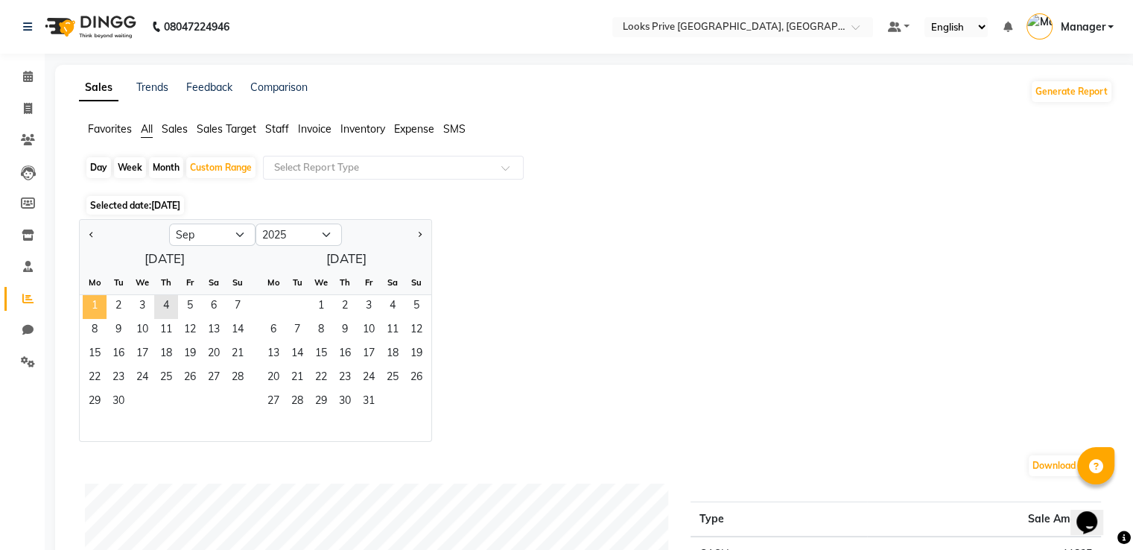
click at [89, 296] on span "1" at bounding box center [95, 307] width 24 height 24
click at [146, 305] on span "3" at bounding box center [142, 307] width 24 height 24
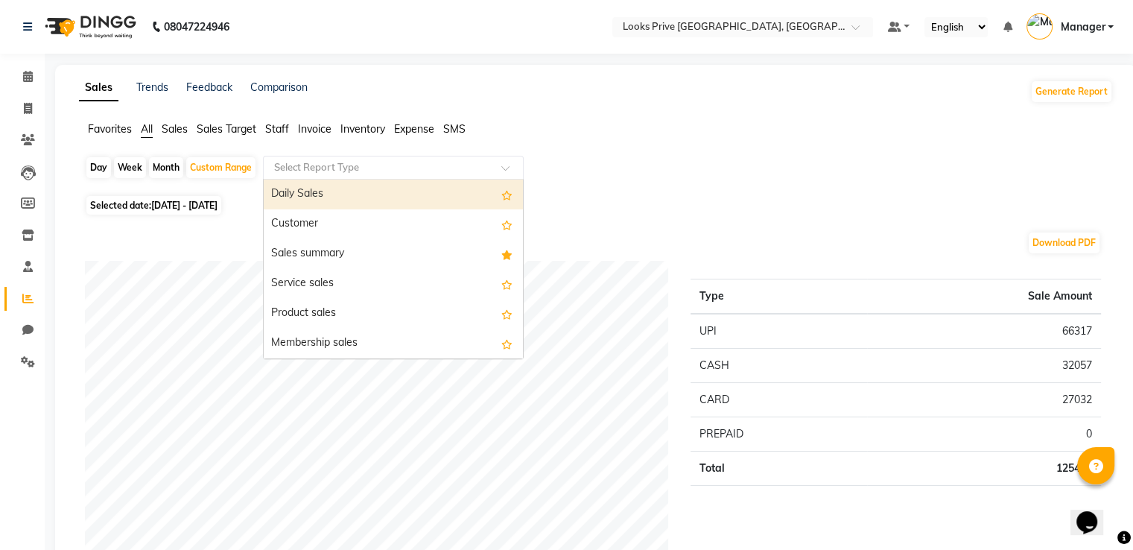
click at [346, 173] on input "text" at bounding box center [378, 167] width 214 height 15
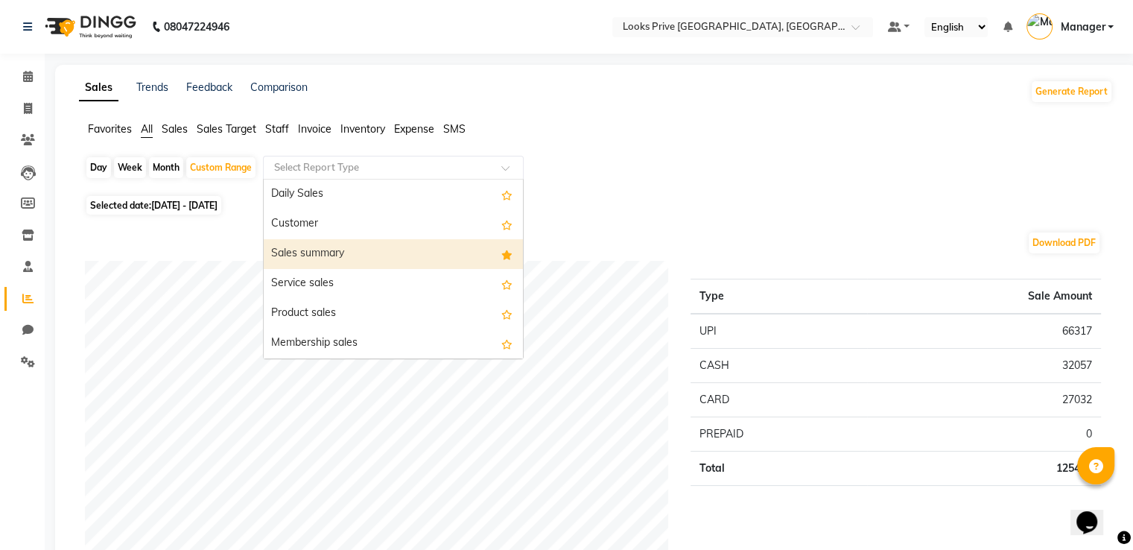
click at [328, 258] on div "Sales summary" at bounding box center [393, 254] width 259 height 30
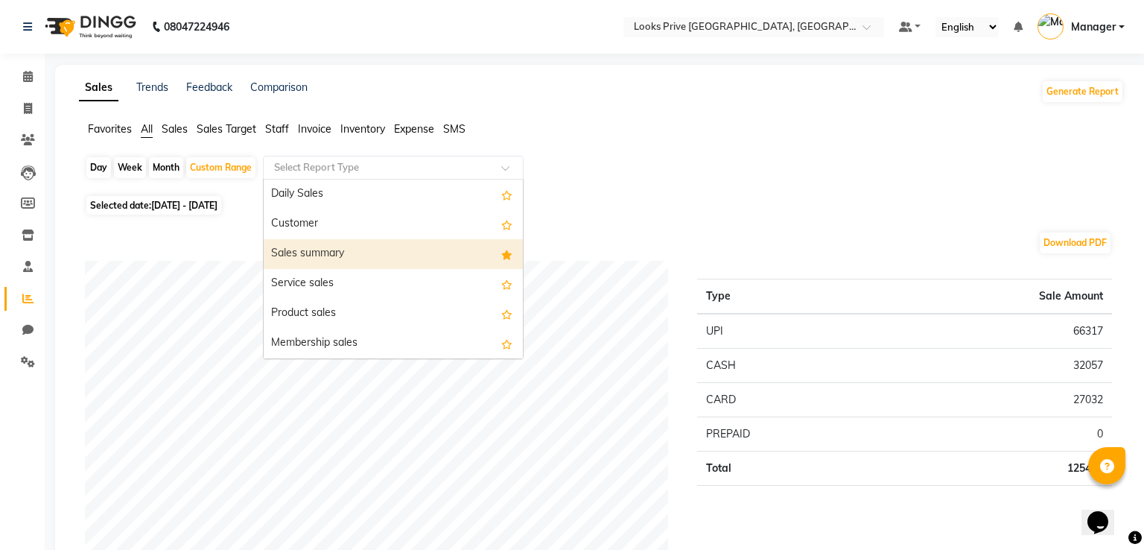
select select "full_report"
select select "pdf"
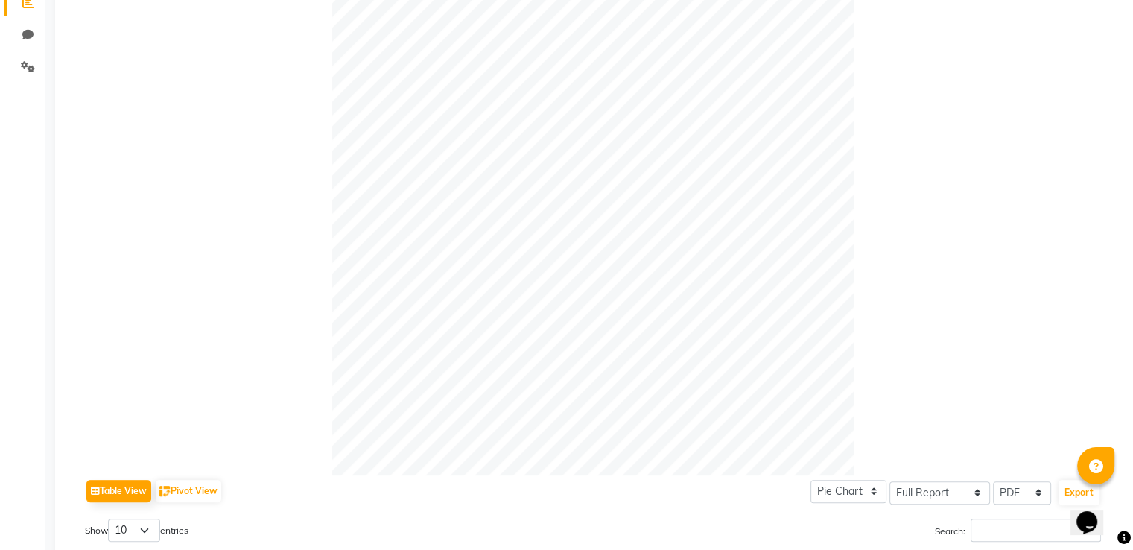
scroll to position [258, 0]
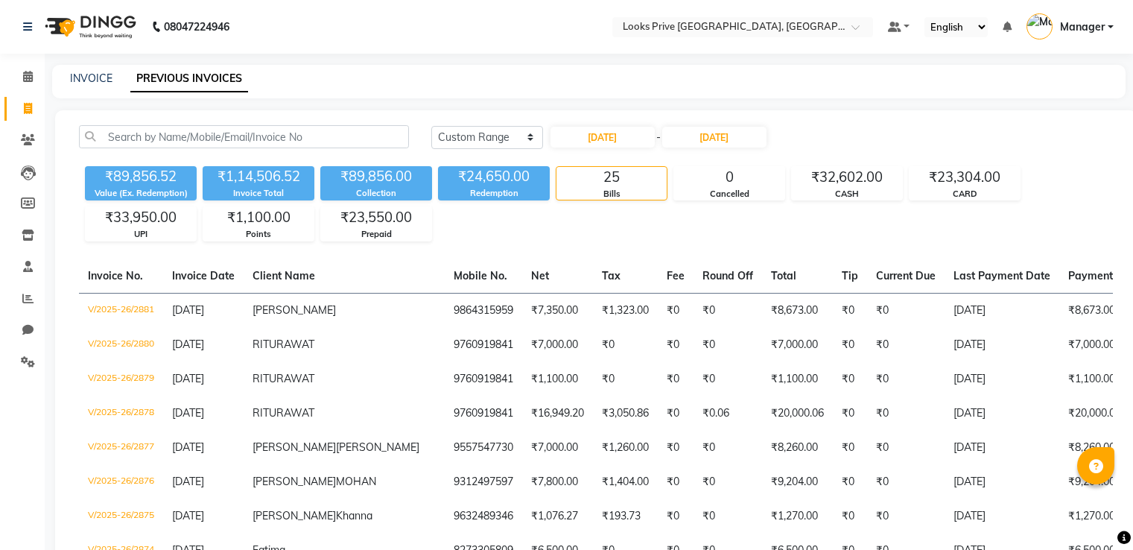
select select "range"
click at [32, 83] on span at bounding box center [28, 77] width 26 height 17
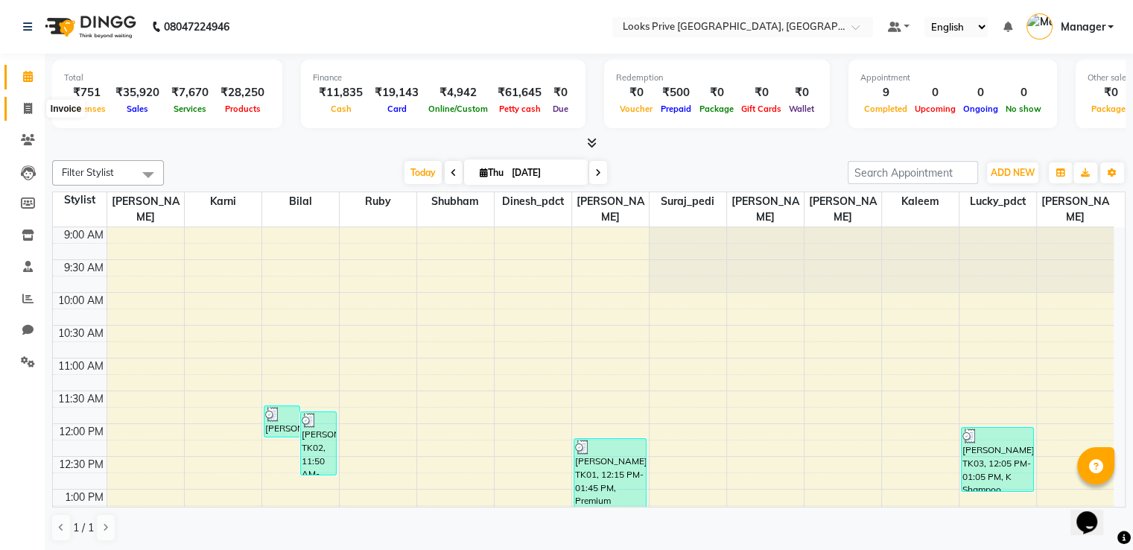
click at [25, 106] on icon at bounding box center [28, 108] width 8 height 11
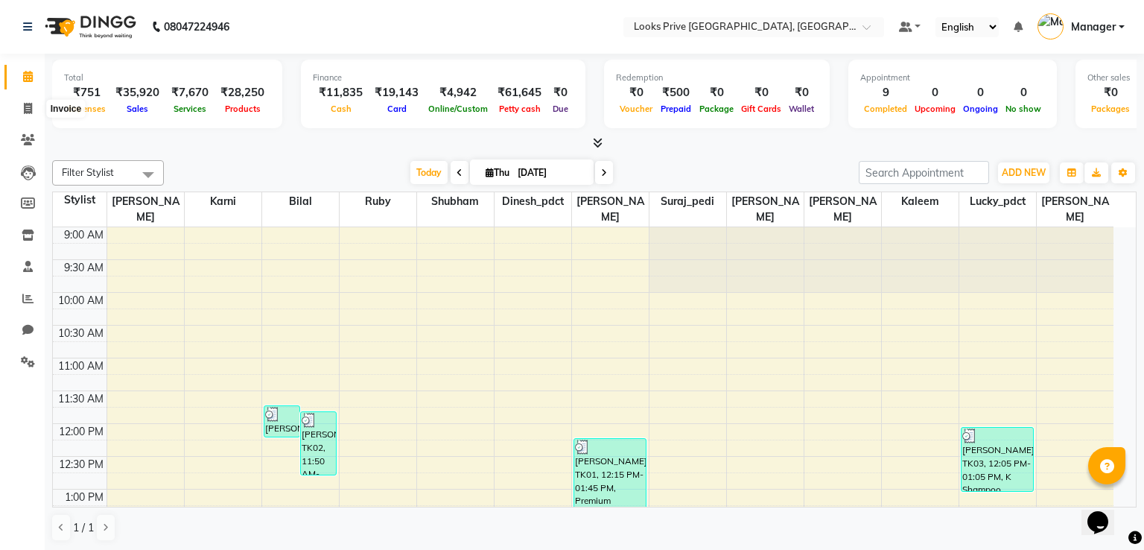
select select "6205"
select select "service"
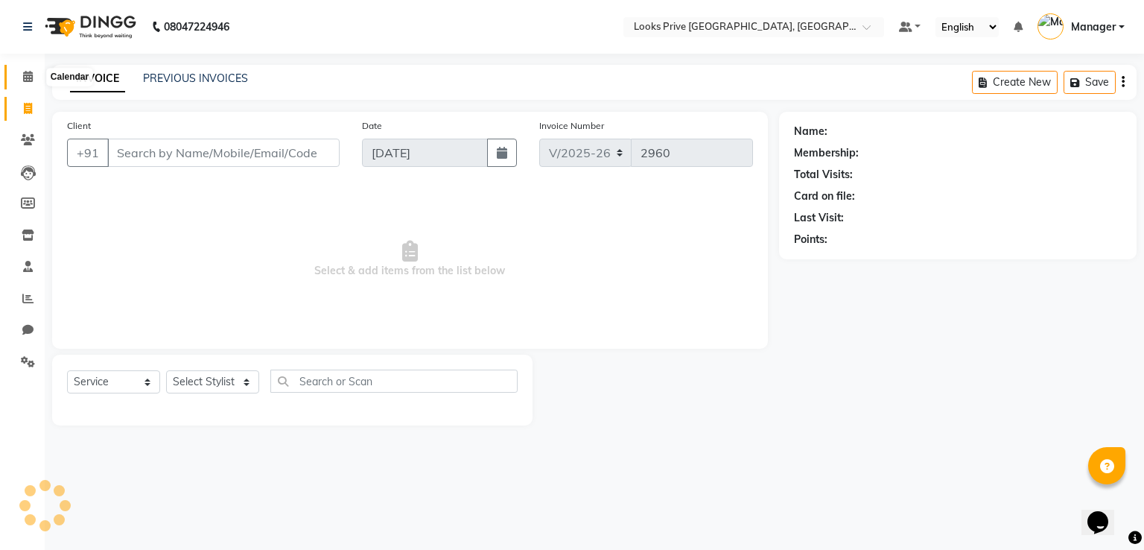
click at [33, 75] on span at bounding box center [28, 77] width 26 height 17
